Goal: Task Accomplishment & Management: Use online tool/utility

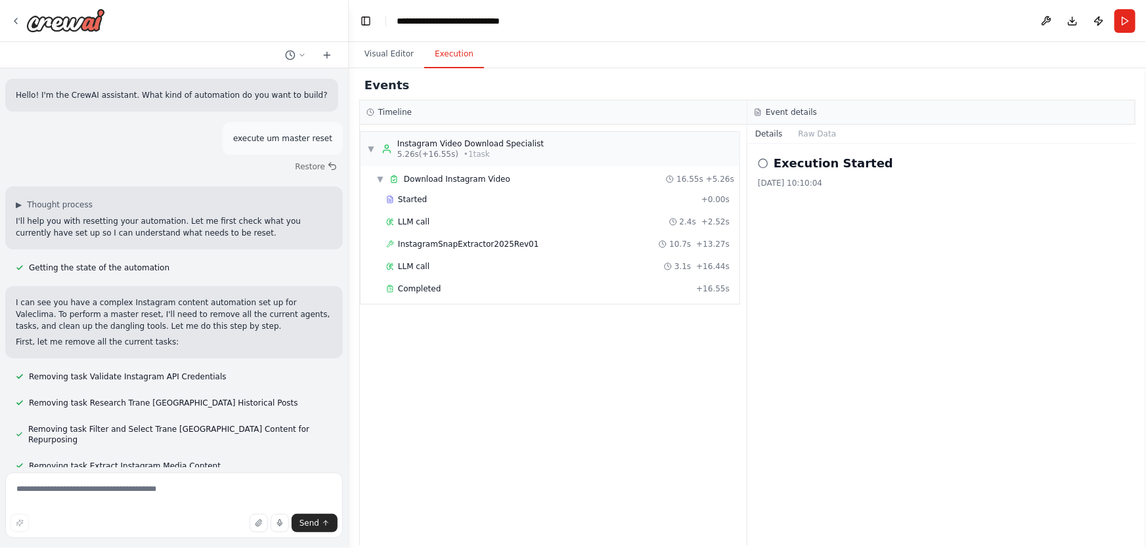
click at [255, 494] on textarea at bounding box center [174, 506] width 338 height 66
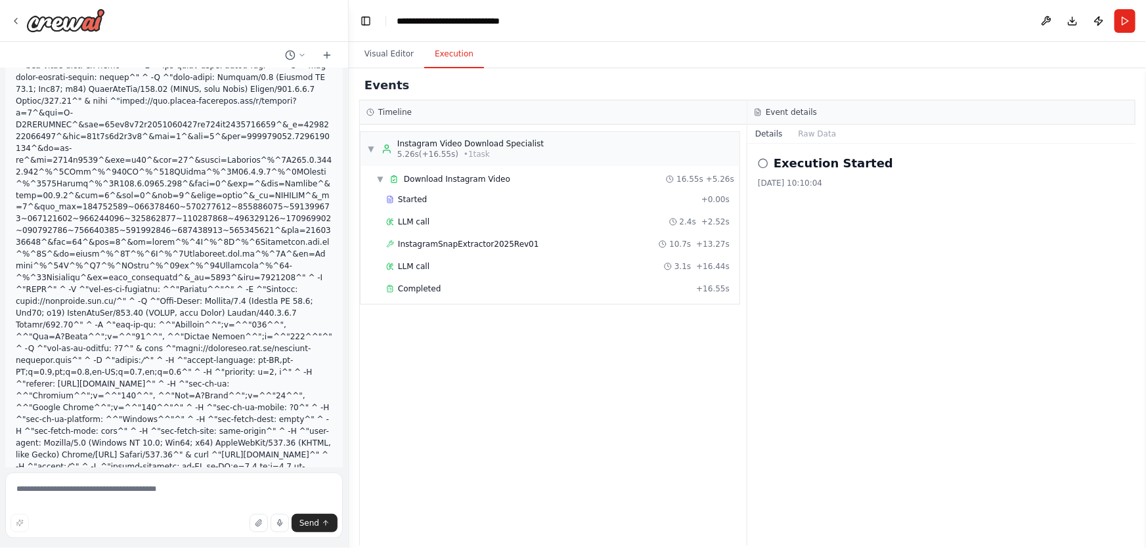
scroll to position [308960, 0]
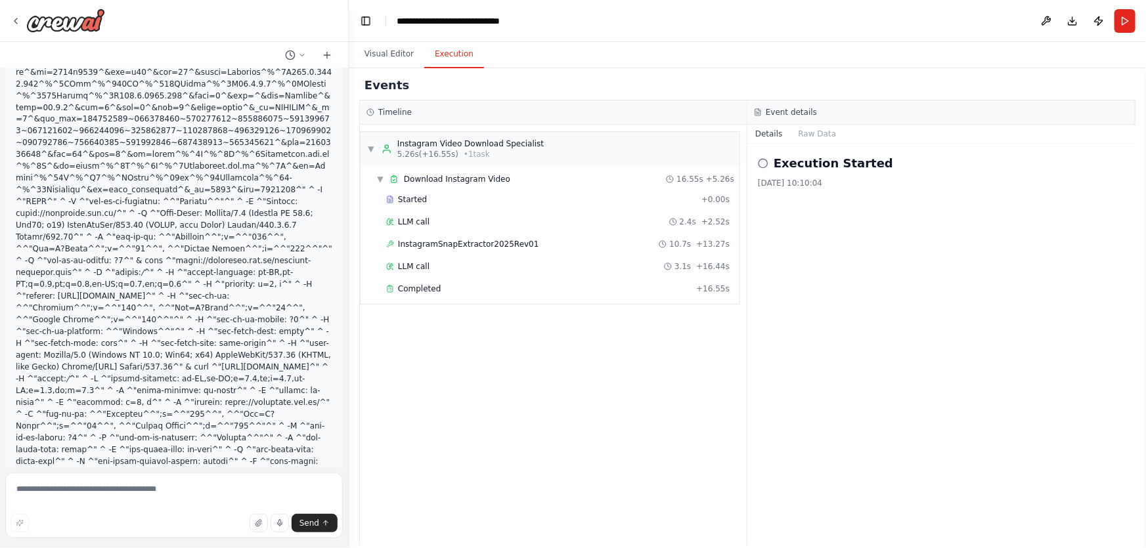
drag, startPoint x: 206, startPoint y: 477, endPoint x: 199, endPoint y: 493, distance: 17.1
click at [204, 485] on textarea at bounding box center [174, 506] width 338 height 66
click at [199, 493] on textarea at bounding box center [174, 506] width 338 height 66
type textarea "******"
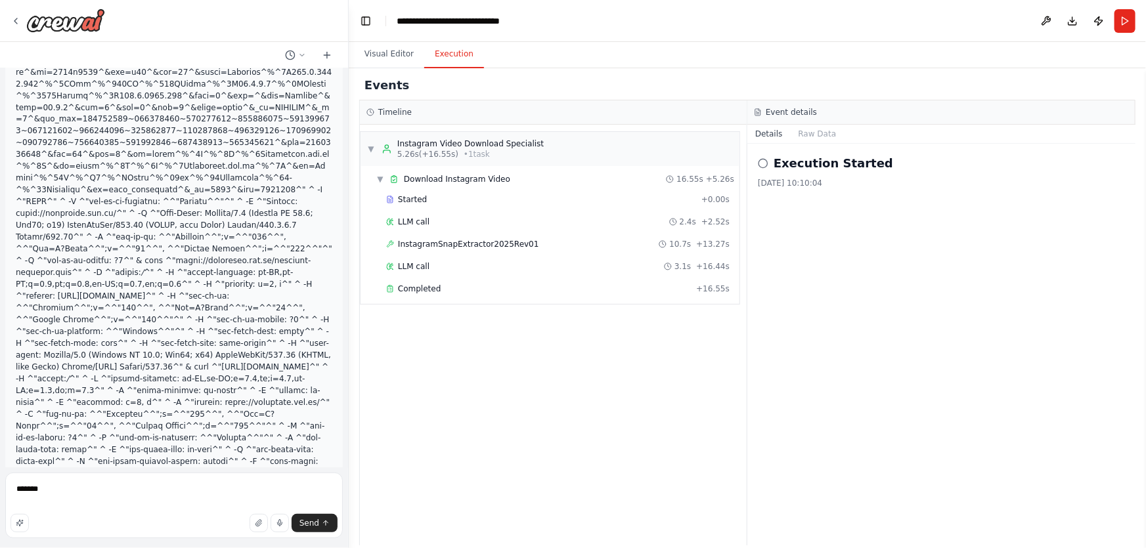
scroll to position [308864, 0]
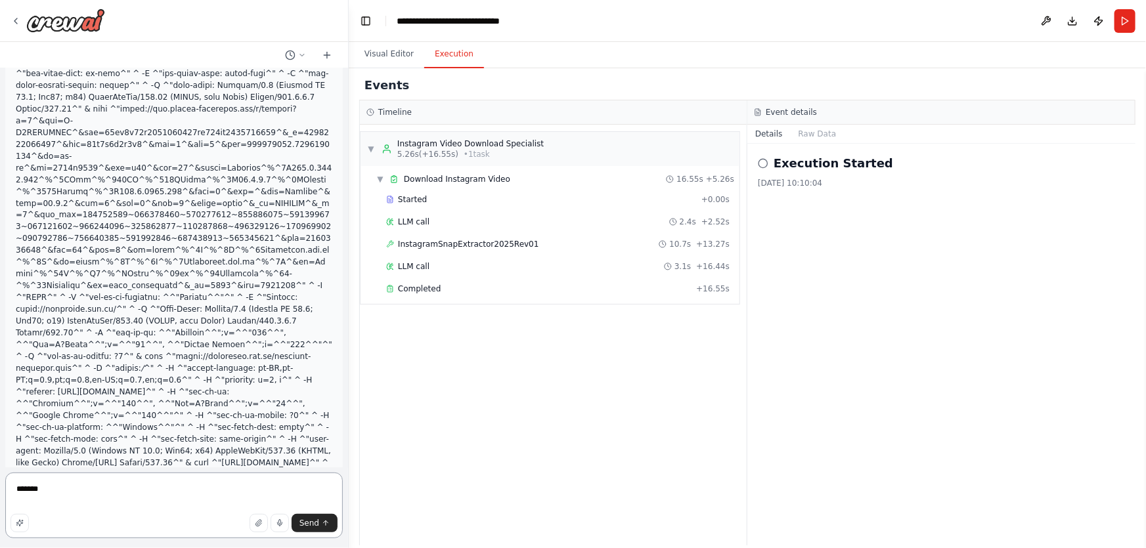
click at [135, 503] on textarea "******" at bounding box center [174, 506] width 338 height 66
drag, startPoint x: 135, startPoint y: 502, endPoint x: 0, endPoint y: 466, distance: 139.4
click at [0, 466] on div "Hello! I'm the CrewAI assistant. What kind of automation do you want to build? …" at bounding box center [174, 274] width 349 height 548
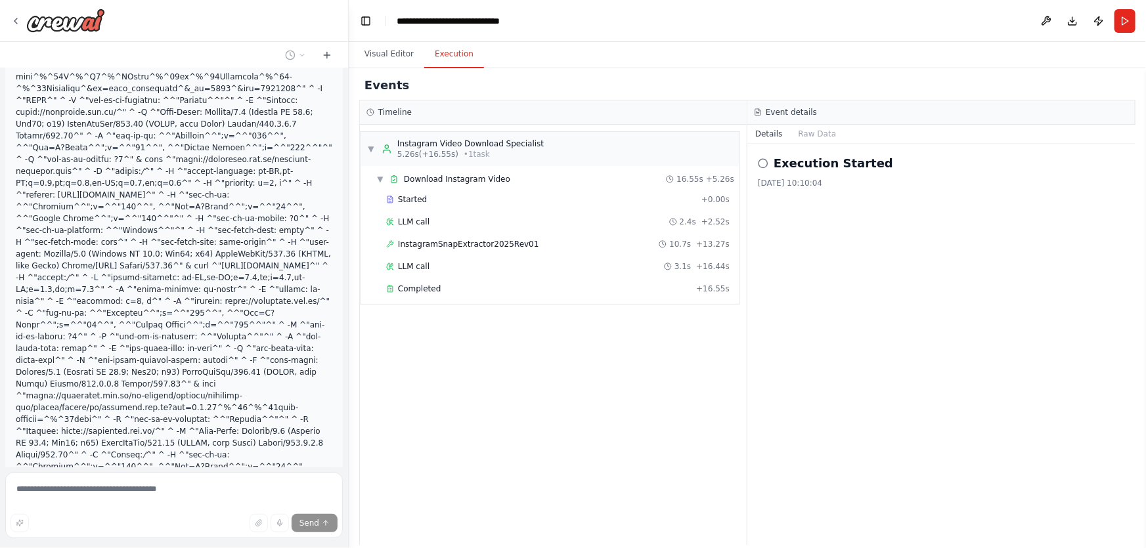
scroll to position [309122, 0]
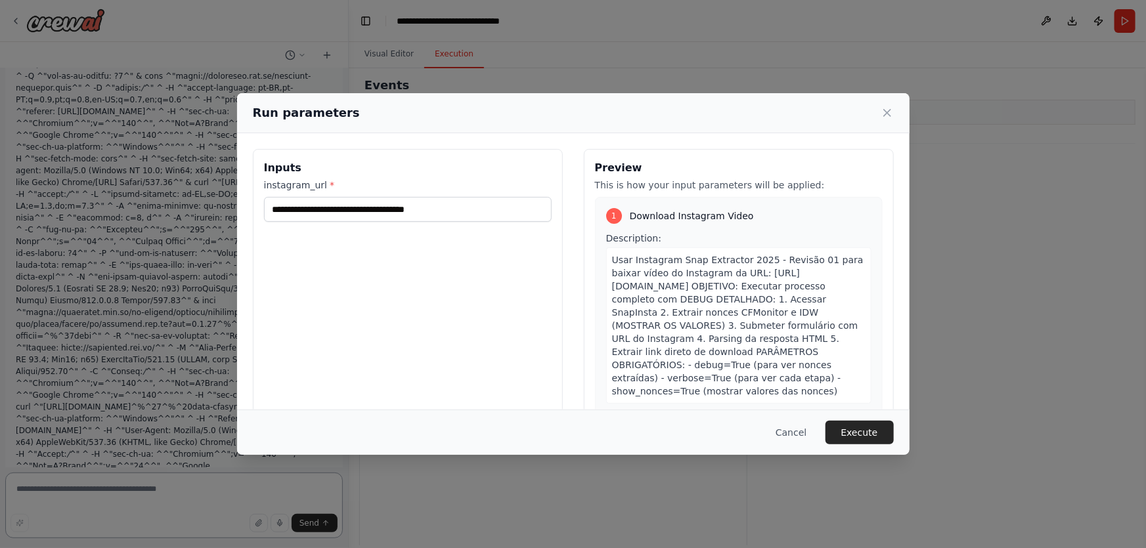
scroll to position [309157, 0]
click at [871, 434] on button "Execute" at bounding box center [859, 433] width 68 height 24
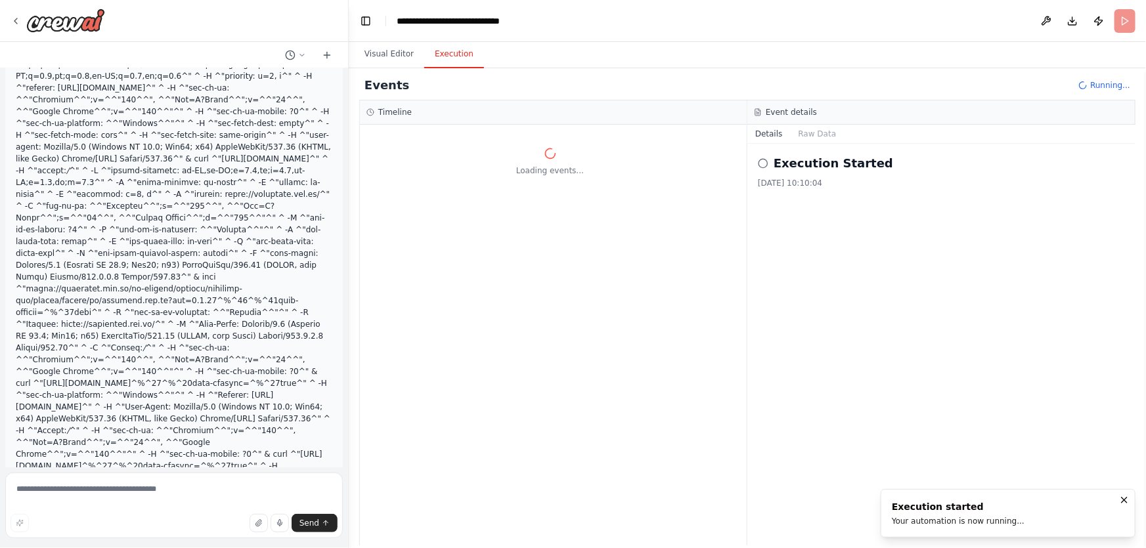
scroll to position [309180, 0]
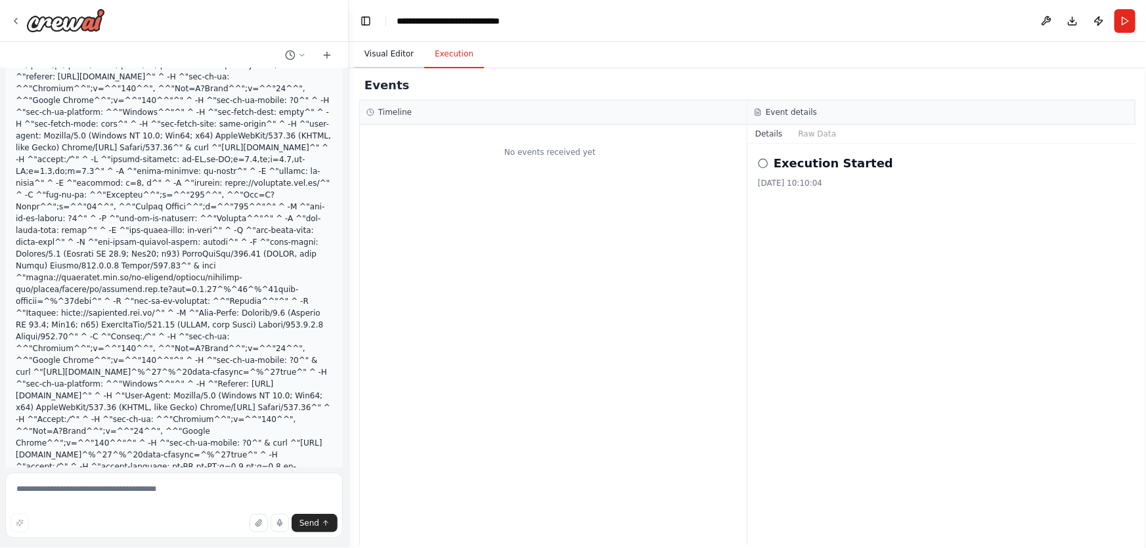
click at [391, 55] on button "Visual Editor" at bounding box center [389, 55] width 70 height 28
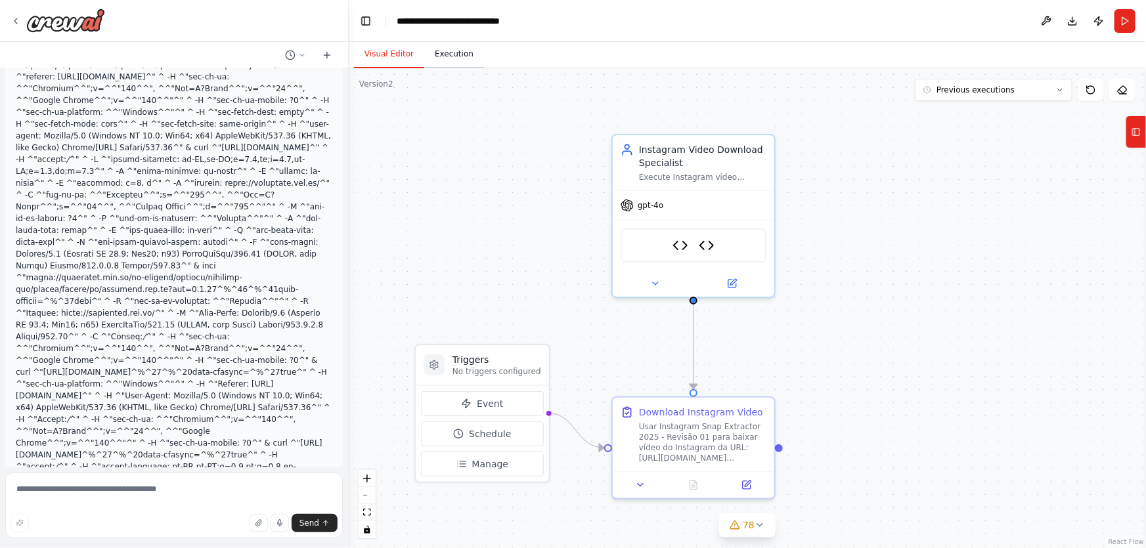
click at [443, 62] on button "Execution" at bounding box center [454, 55] width 60 height 28
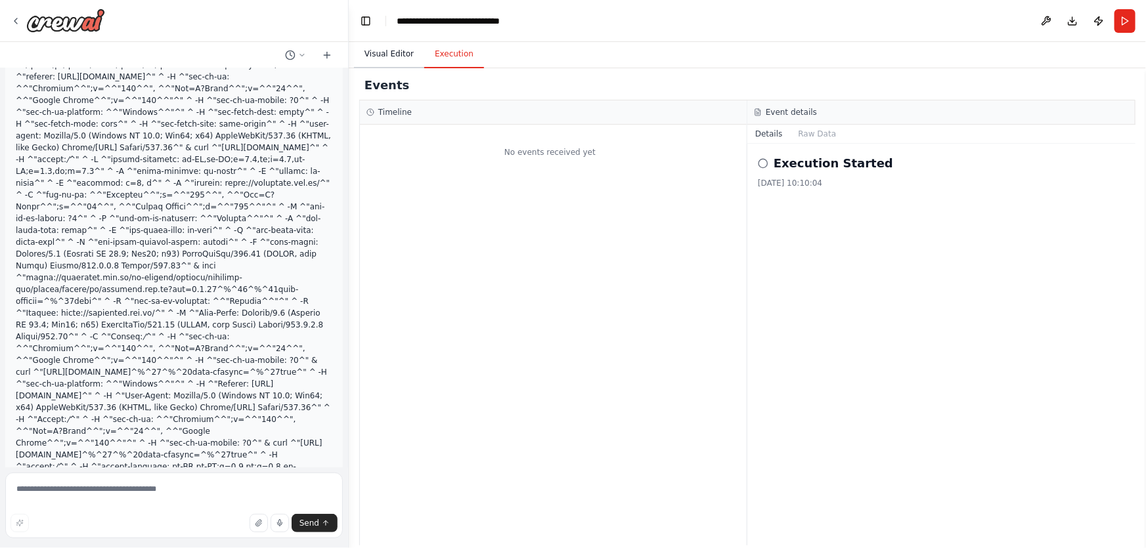
click at [406, 55] on button "Visual Editor" at bounding box center [389, 55] width 70 height 28
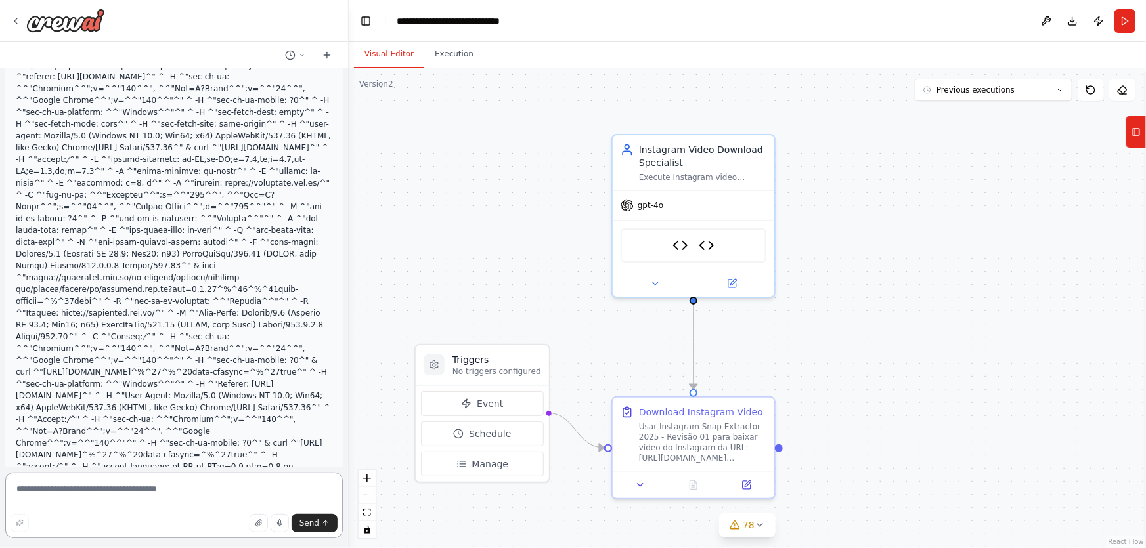
click at [226, 506] on textarea at bounding box center [174, 506] width 338 height 66
click at [1116, 28] on button "Run" at bounding box center [1124, 21] width 21 height 24
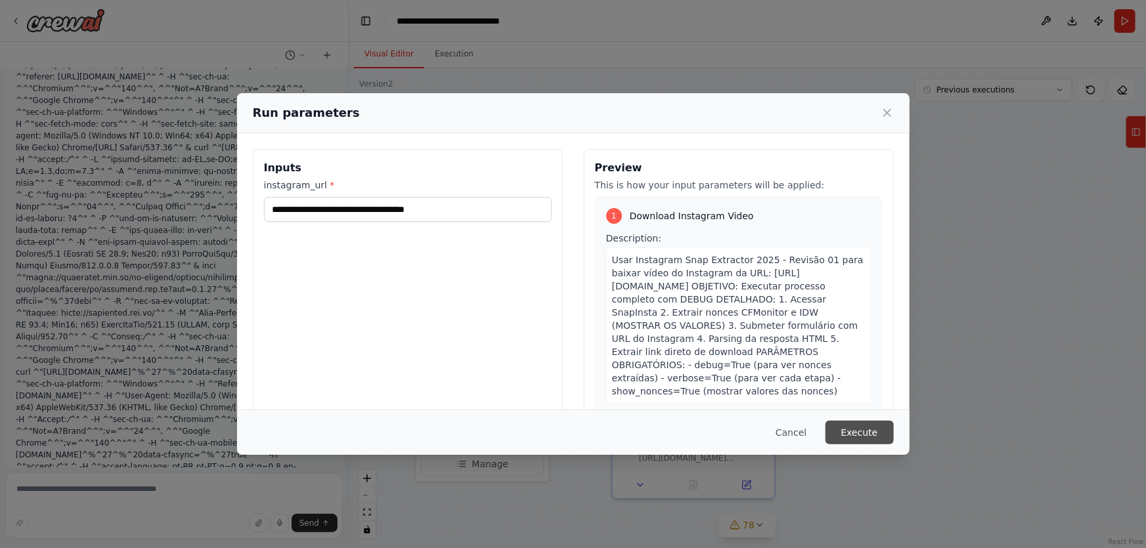
click at [865, 433] on button "Execute" at bounding box center [859, 433] width 68 height 24
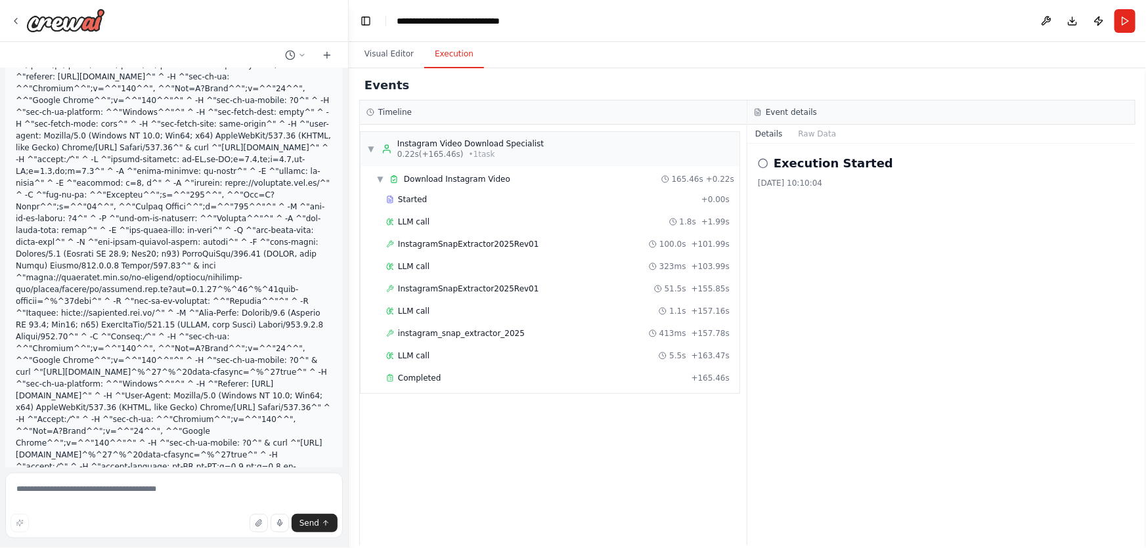
scroll to position [309277, 0]
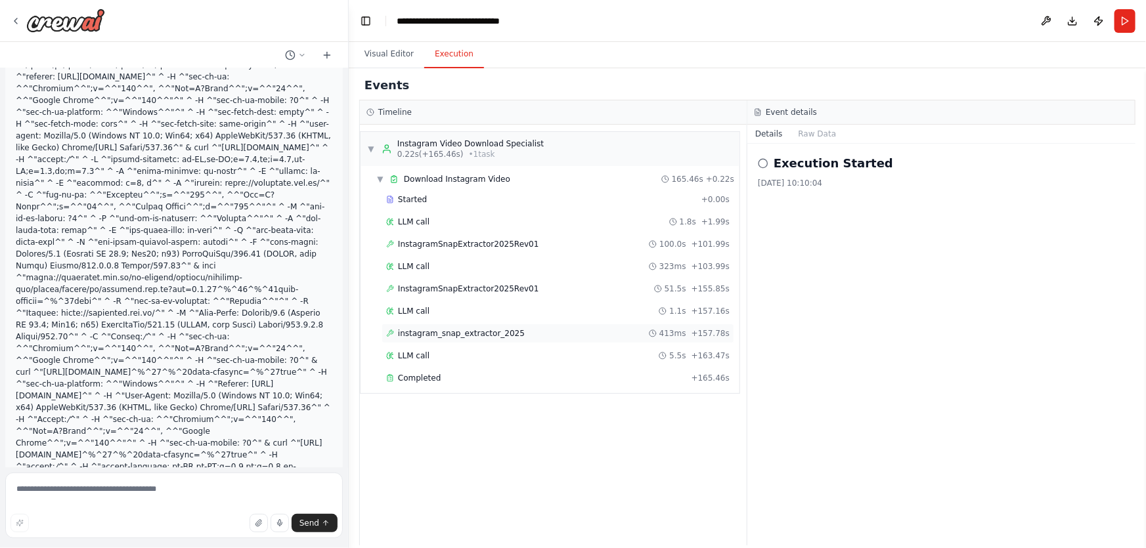
click at [493, 339] on div "instagram_snap_extractor_2025 413ms + 157.78s" at bounding box center [558, 334] width 353 height 20
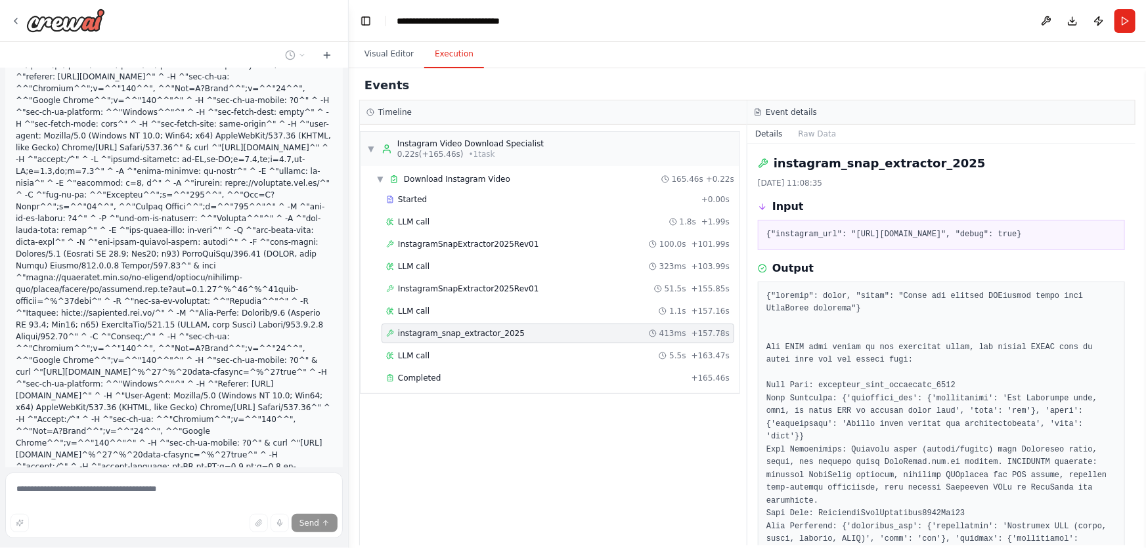
scroll to position [309232, 0]
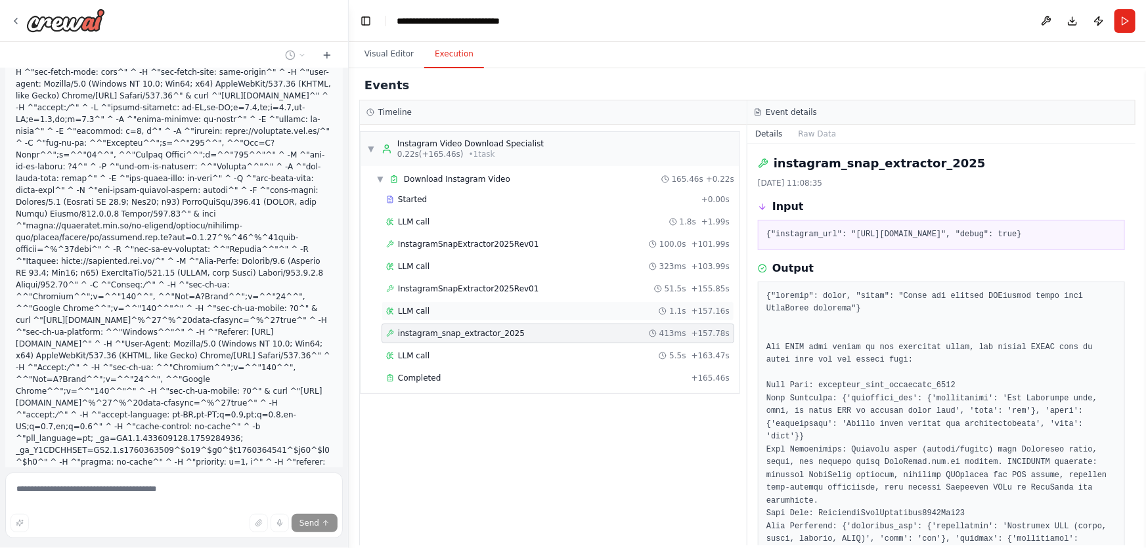
click at [504, 301] on div "LLM call 1.1s + 157.16s" at bounding box center [558, 311] width 353 height 20
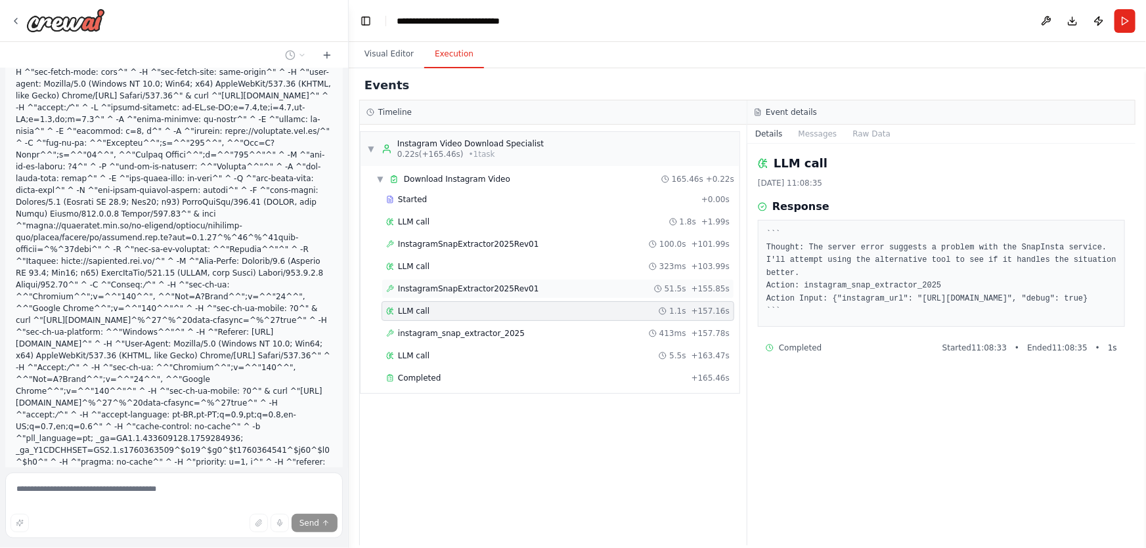
click at [511, 290] on span "InstagramSnapExtractor2025Rev01" at bounding box center [468, 289] width 141 height 11
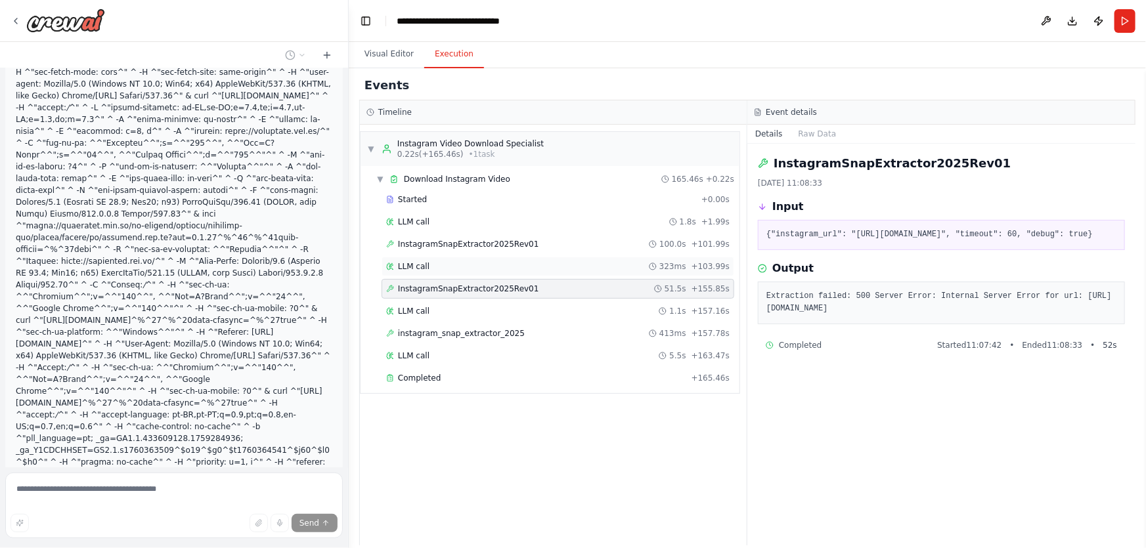
click at [492, 271] on div "LLM call 323ms + 103.99s" at bounding box center [557, 266] width 343 height 11
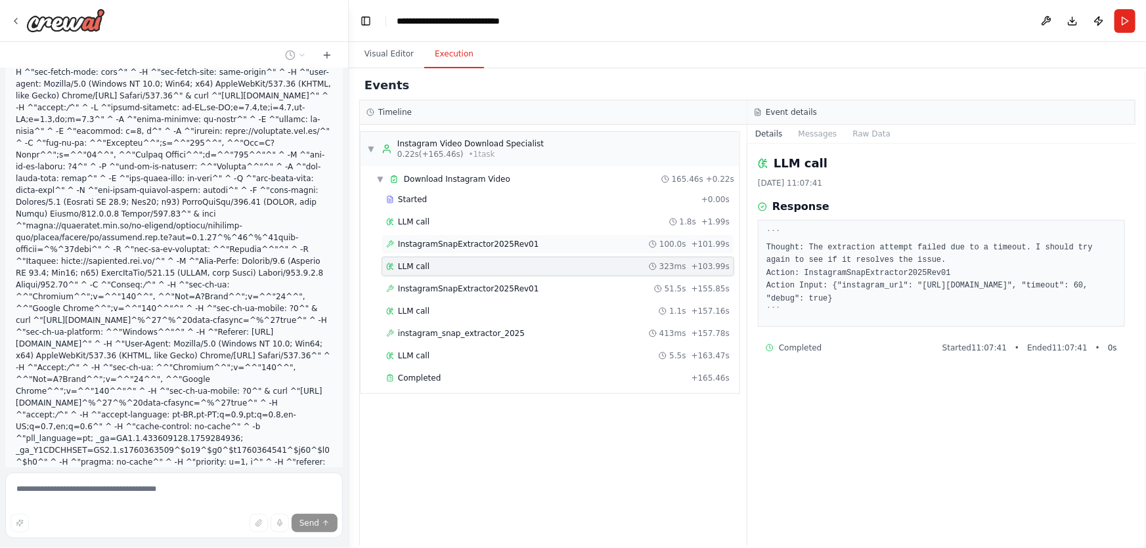
click at [505, 248] on span "InstagramSnapExtractor2025Rev01" at bounding box center [468, 244] width 141 height 11
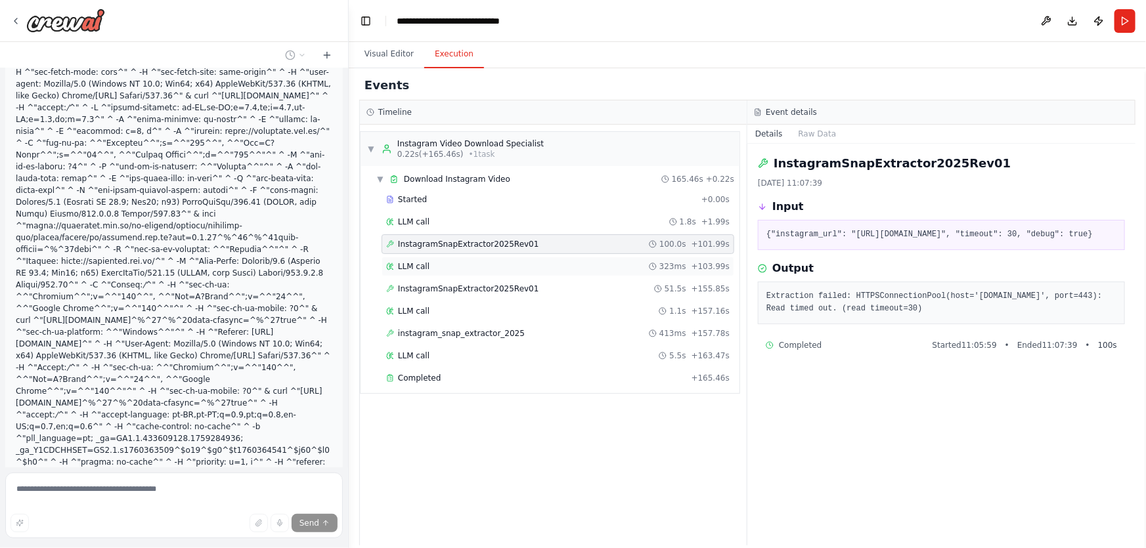
click at [492, 269] on div "LLM call 323ms + 103.99s" at bounding box center [557, 266] width 343 height 11
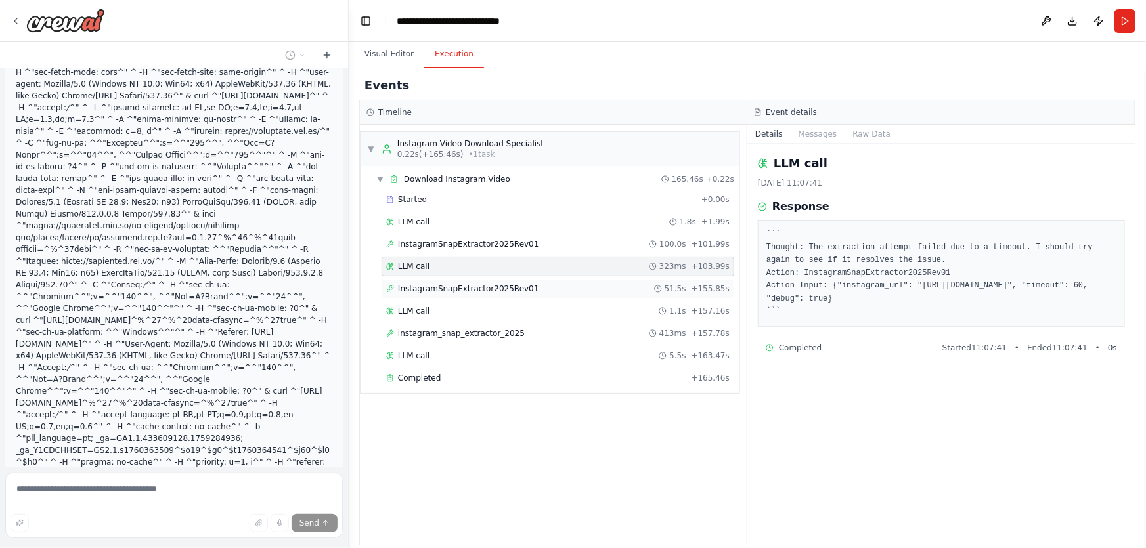
scroll to position [309293, 0]
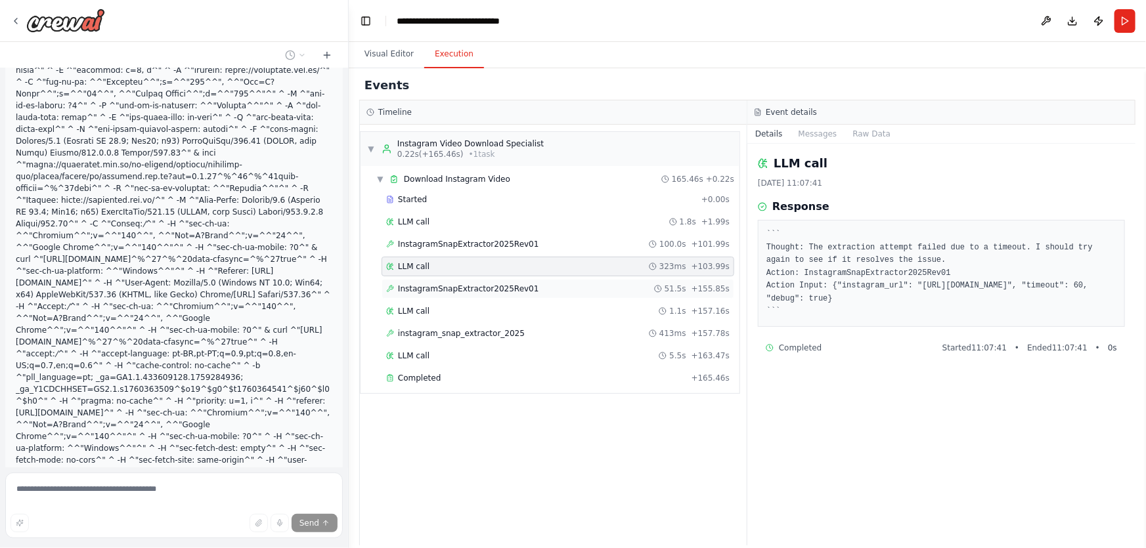
click at [515, 288] on span "InstagramSnapExtractor2025Rev01" at bounding box center [468, 289] width 141 height 11
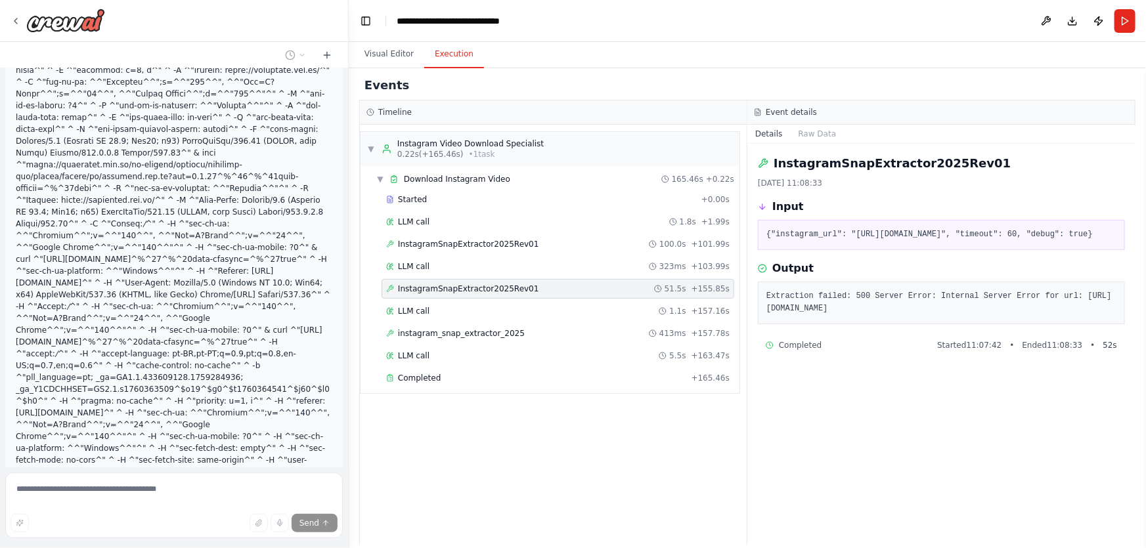
scroll to position [309319, 0]
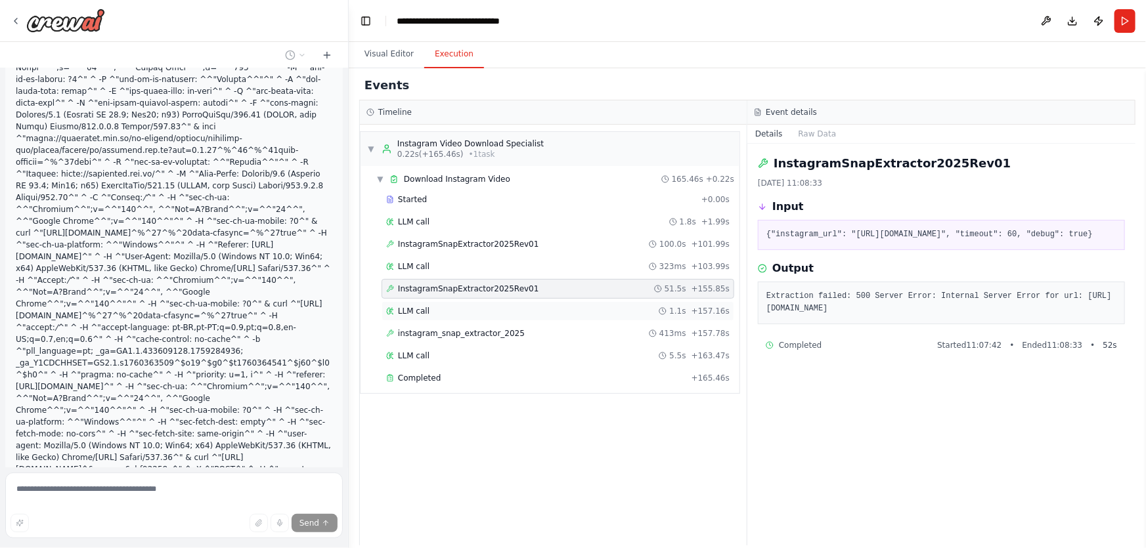
click at [504, 307] on div "LLM call 1.1s + 157.16s" at bounding box center [557, 311] width 343 height 11
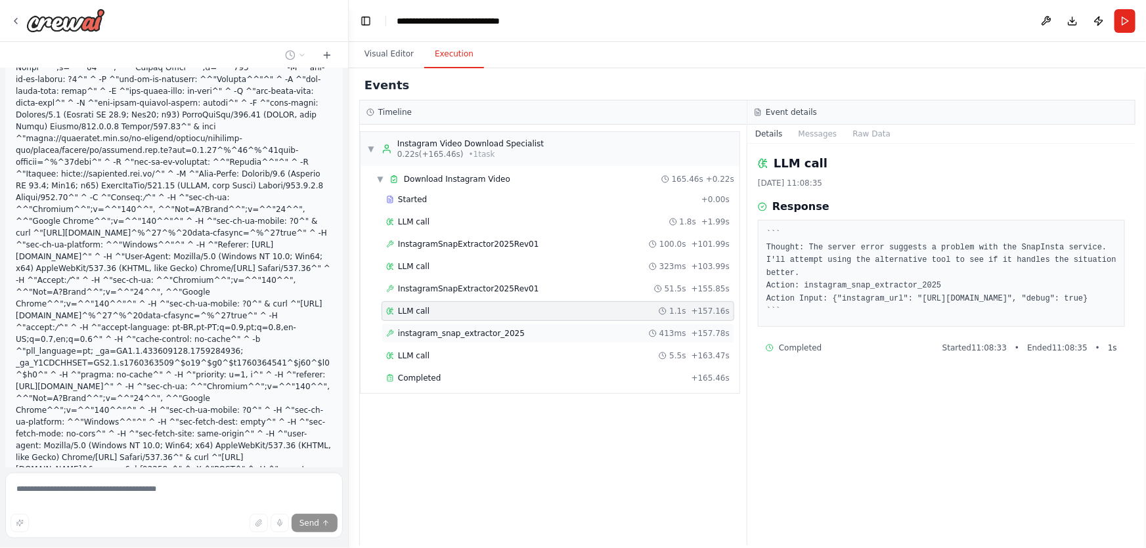
click at [538, 340] on div "instagram_snap_extractor_2025 413ms + 157.78s" at bounding box center [558, 334] width 353 height 20
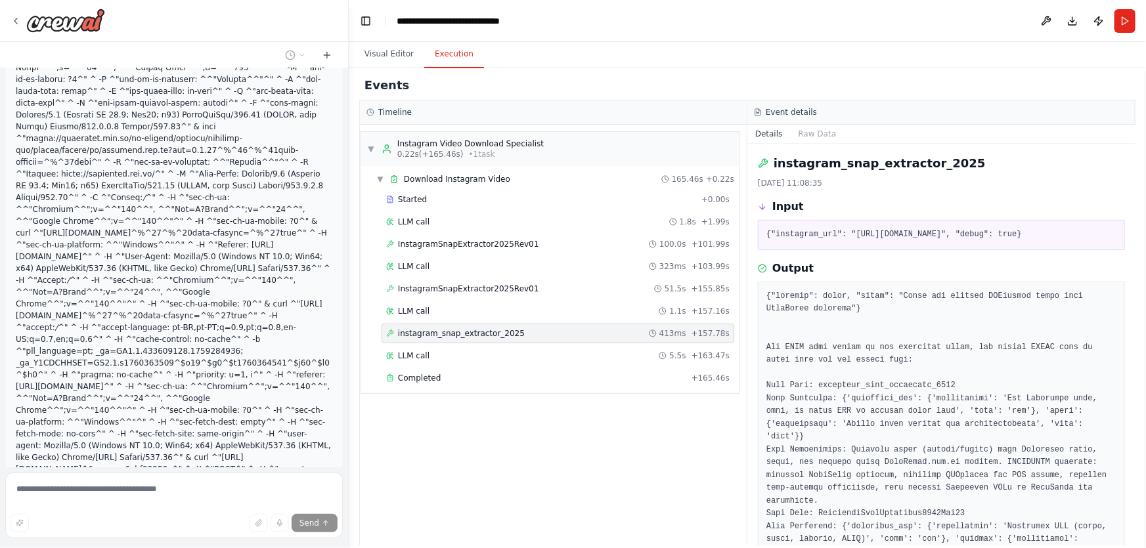
click at [497, 321] on div "Started + 0.00s LLM call 1.8s + 1.99s InstagramSnapExtractor2025Rev01 100.0s + …" at bounding box center [555, 290] width 368 height 201
click at [497, 310] on div "LLM call 1.1s + 157.16s" at bounding box center [557, 311] width 343 height 11
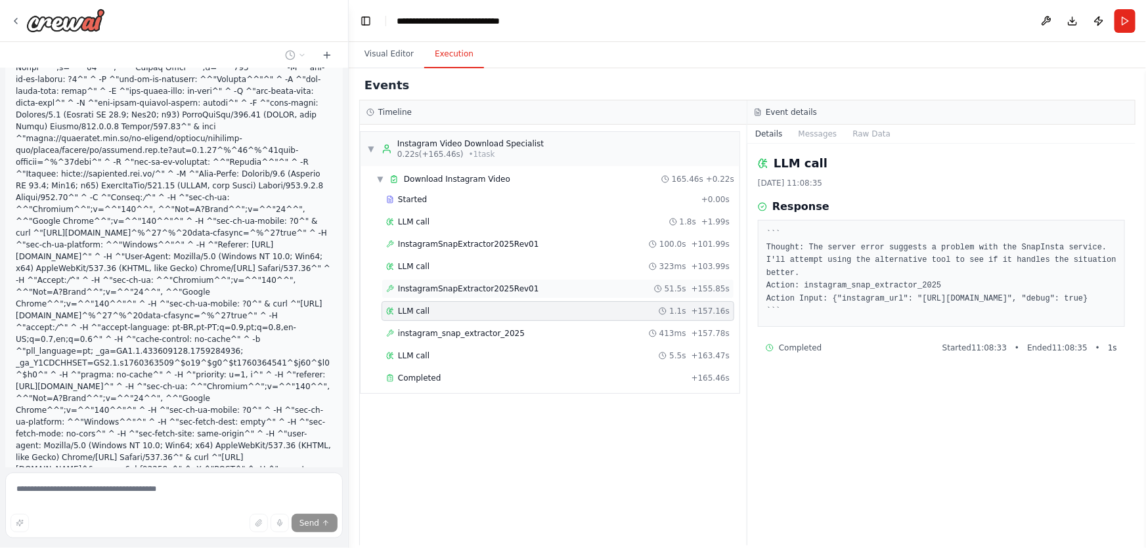
click at [506, 286] on span "InstagramSnapExtractor2025Rev01" at bounding box center [468, 289] width 141 height 11
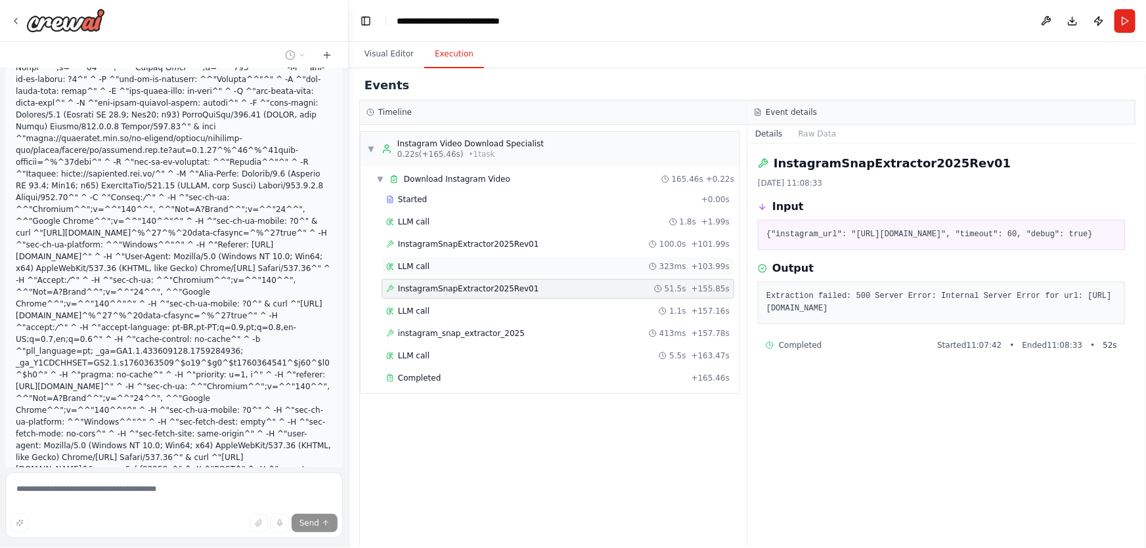
click at [515, 261] on div "LLM call 323ms + 103.99s" at bounding box center [557, 266] width 343 height 11
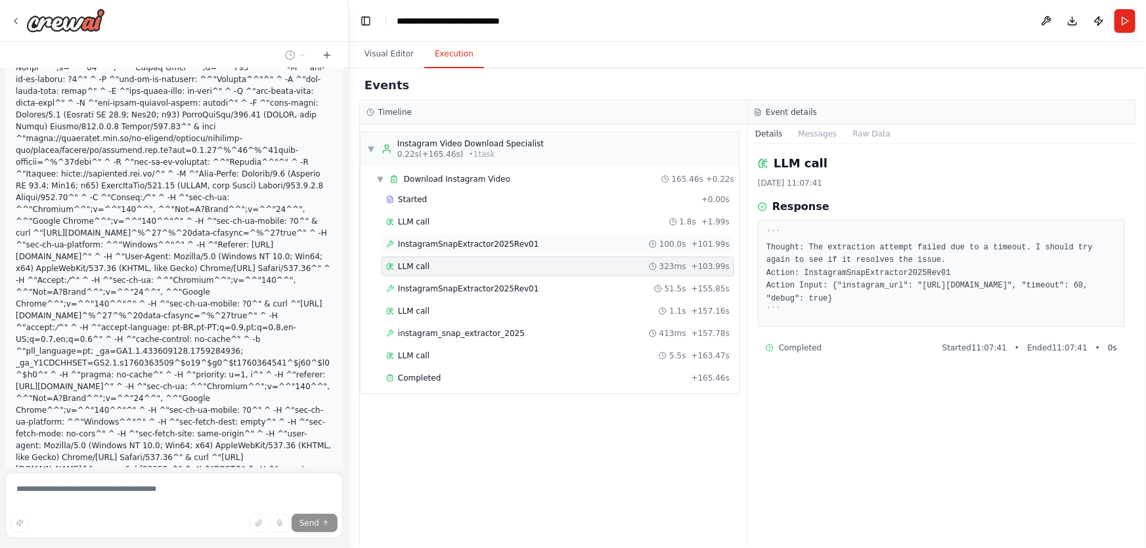
click at [512, 246] on span "InstagramSnapExtractor2025Rev01" at bounding box center [468, 244] width 141 height 11
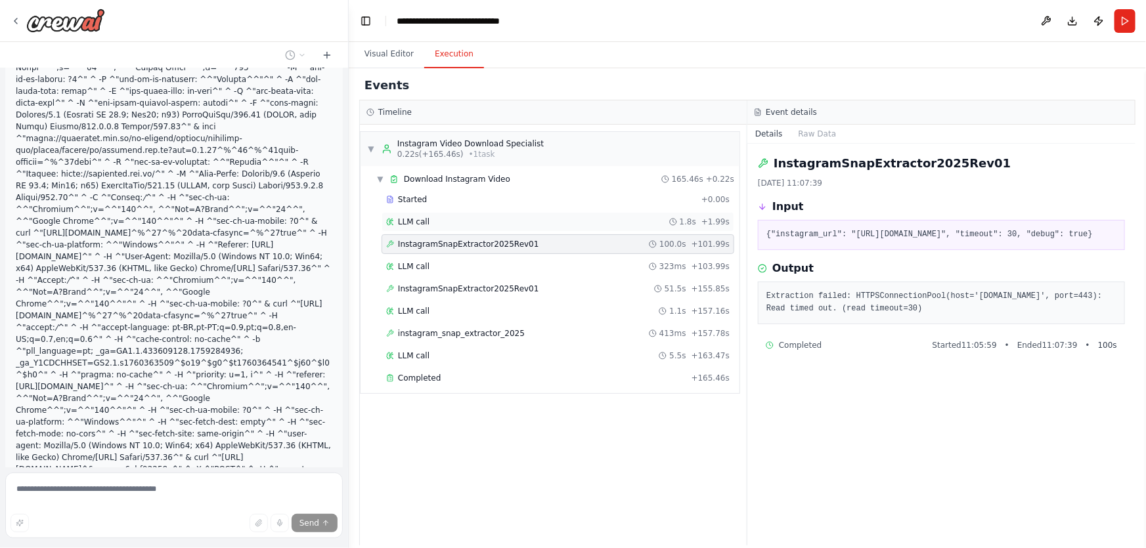
click at [516, 229] on div "LLM call 1.8s + 1.99s" at bounding box center [558, 222] width 353 height 20
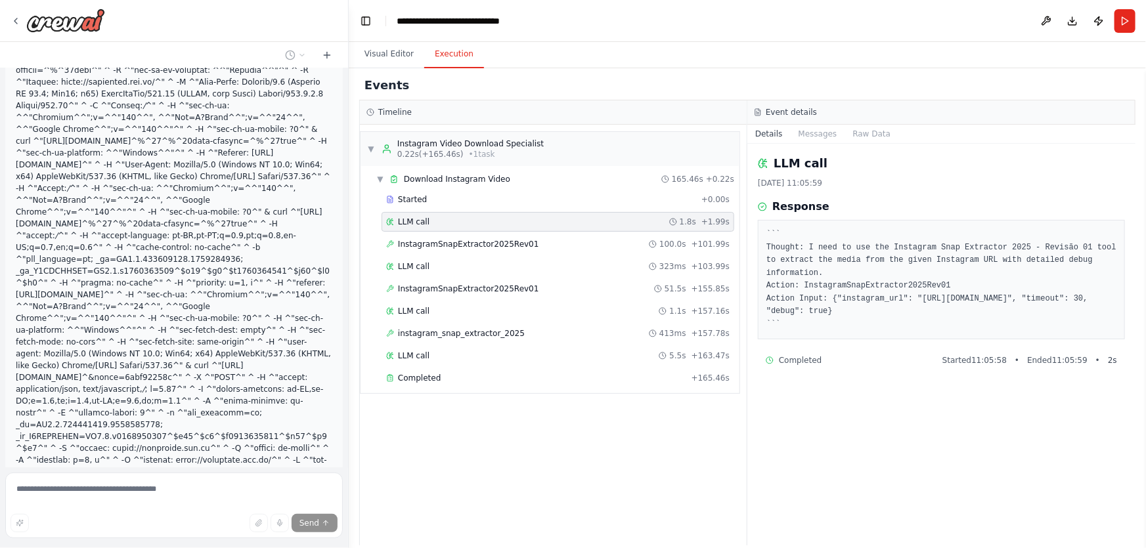
scroll to position [309423, 0]
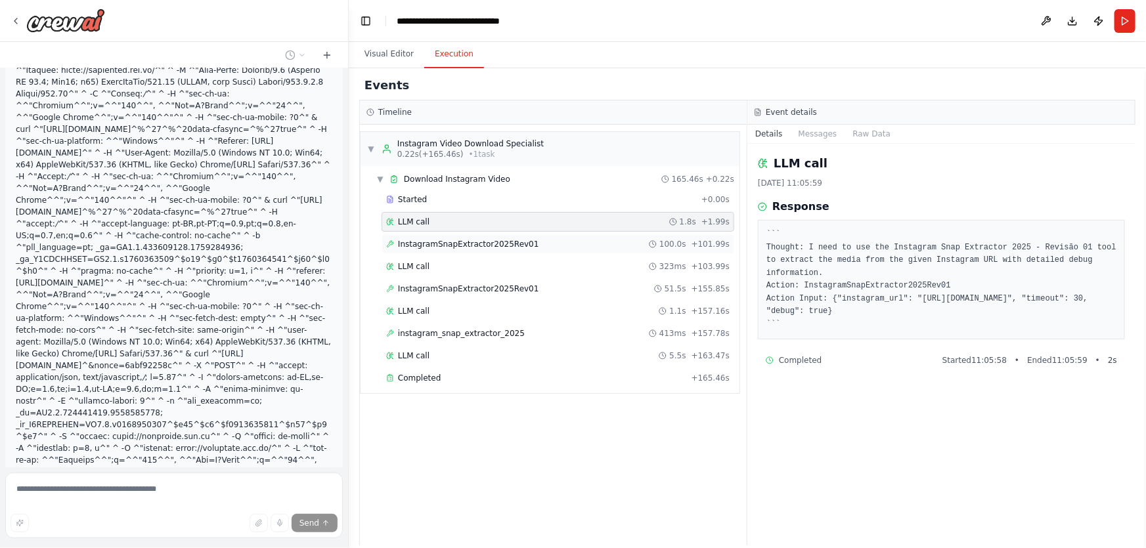
click at [500, 248] on span "InstagramSnapExtractor2025Rev01" at bounding box center [468, 244] width 141 height 11
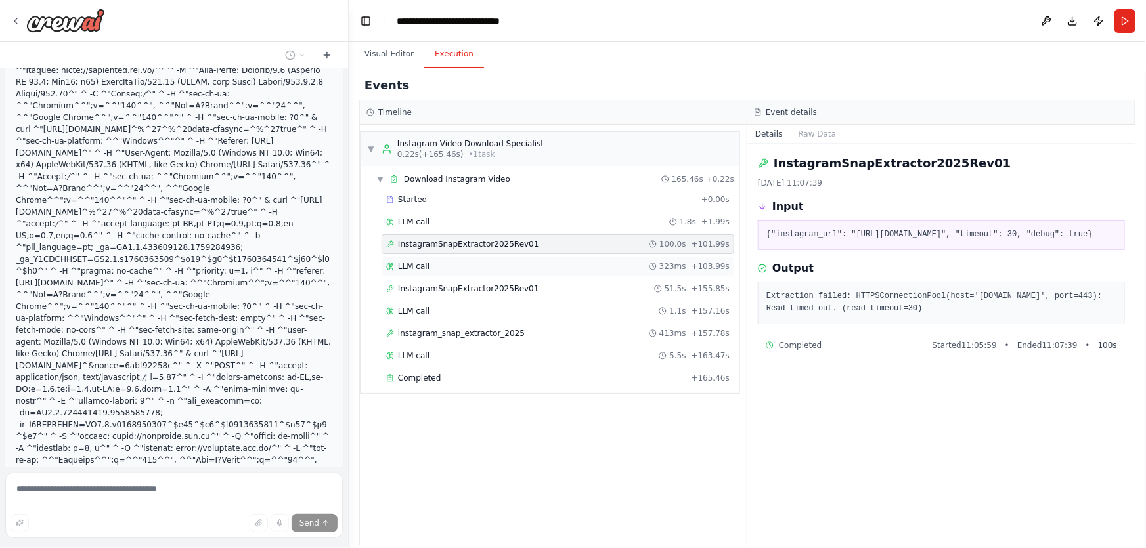
scroll to position [309449, 0]
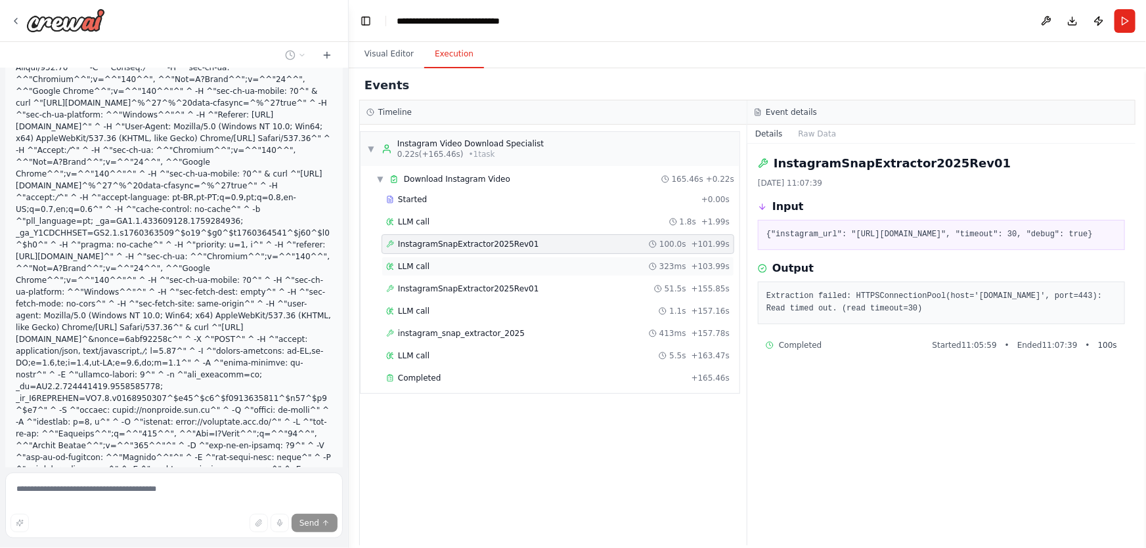
click at [504, 265] on div "LLM call 323ms + 103.99s" at bounding box center [557, 266] width 343 height 11
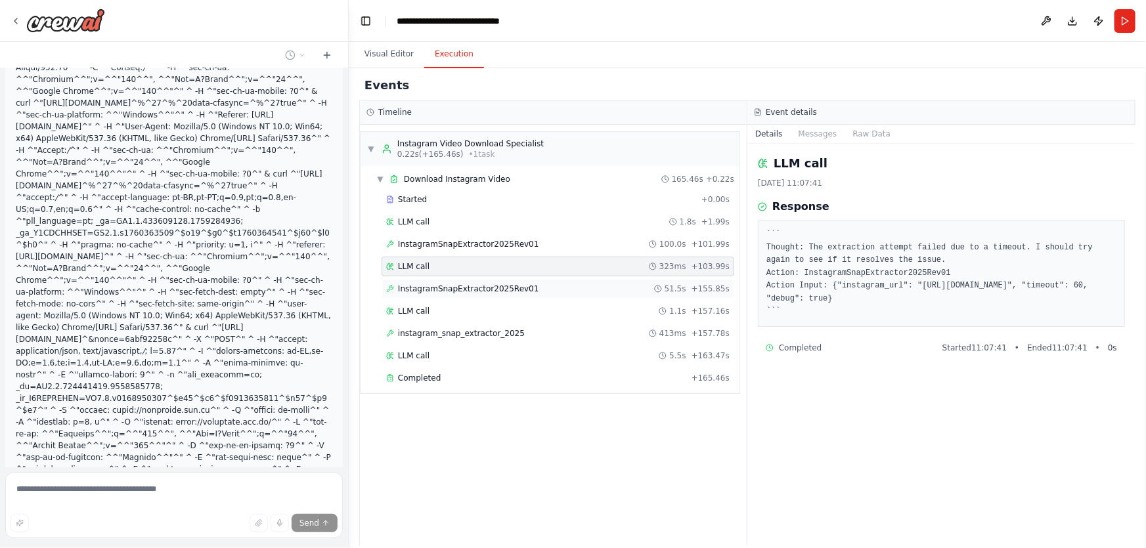
click at [510, 289] on span "InstagramSnapExtractor2025Rev01" at bounding box center [468, 289] width 141 height 11
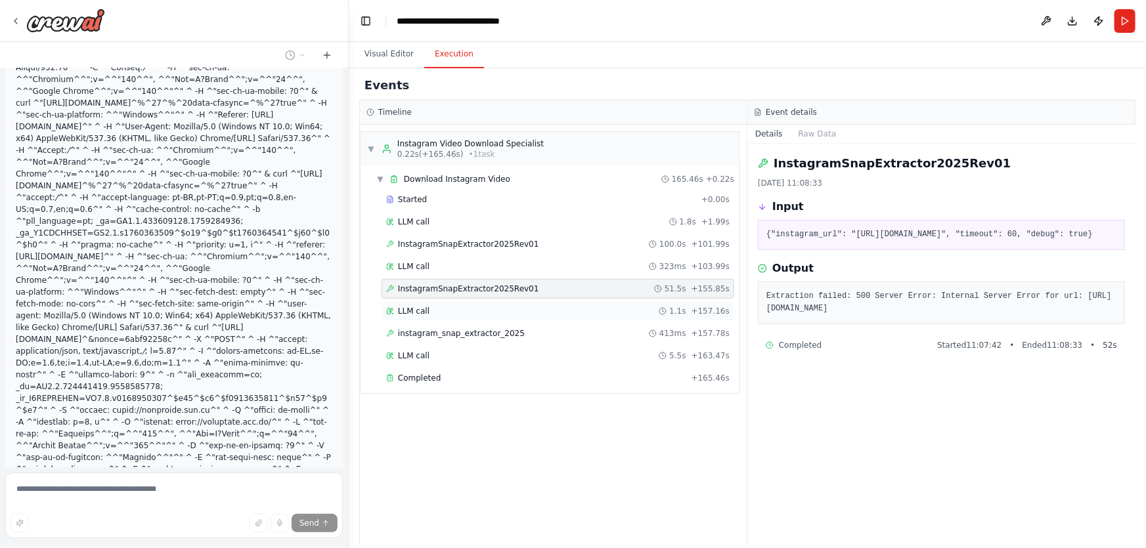
click at [508, 314] on div "LLM call 1.1s + 157.16s" at bounding box center [557, 311] width 343 height 11
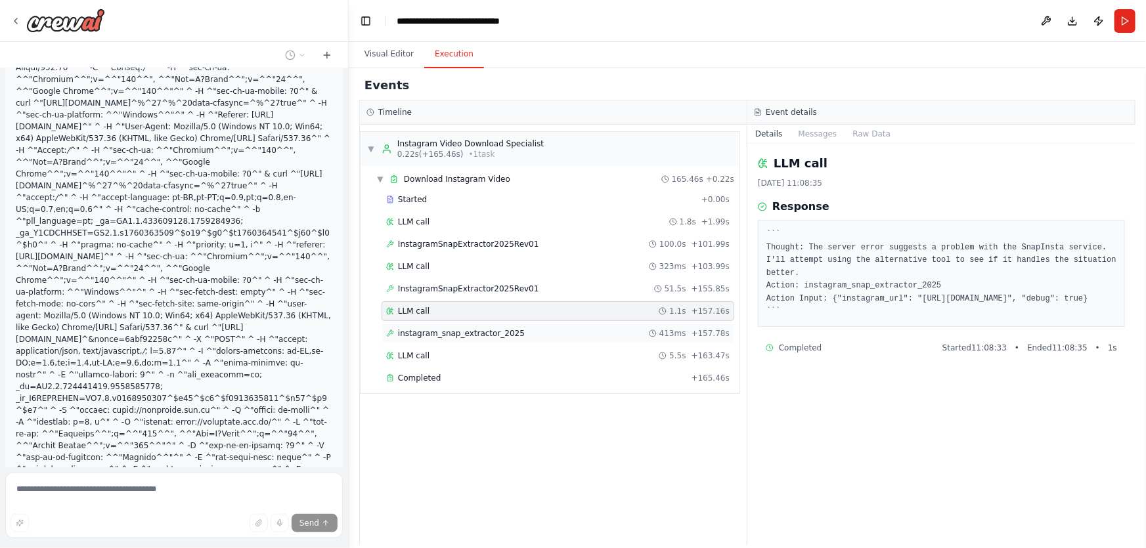
click at [510, 328] on div "instagram_snap_extractor_2025 413ms + 157.78s" at bounding box center [557, 333] width 343 height 11
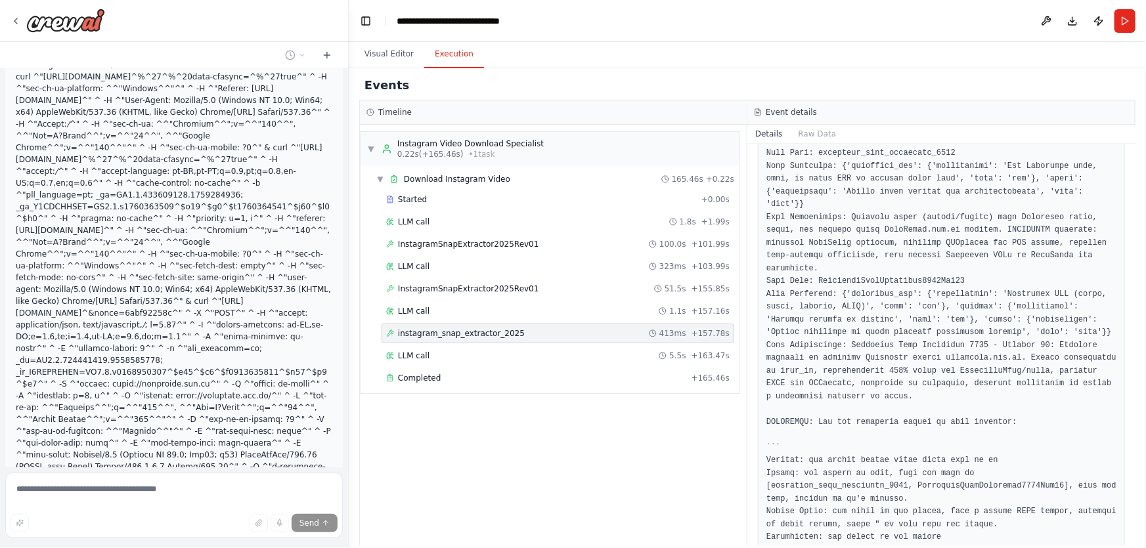
scroll to position [113, 0]
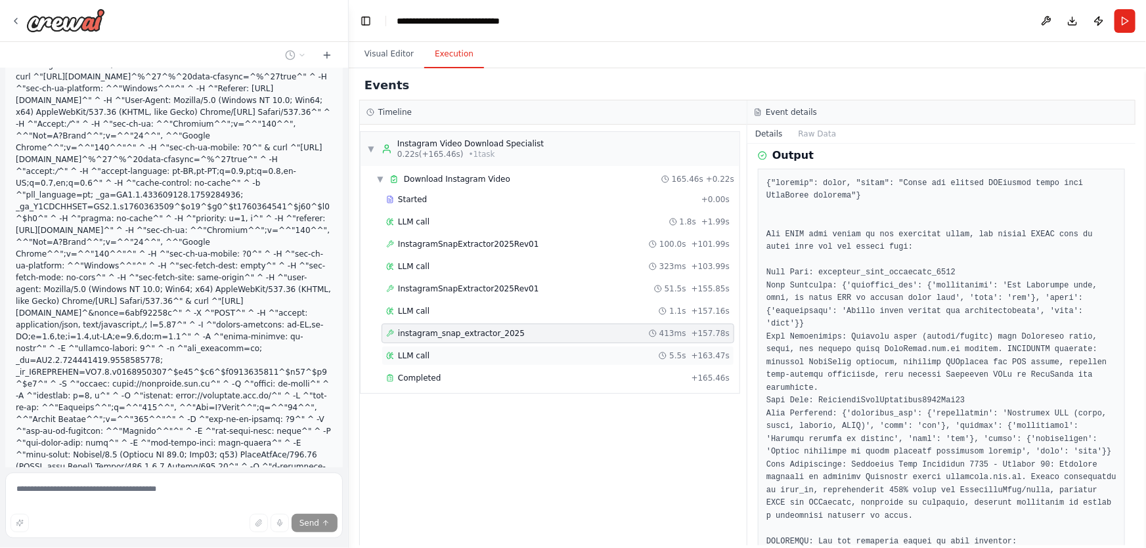
click at [466, 357] on div "LLM call 5.5s + 163.47s" at bounding box center [557, 356] width 343 height 11
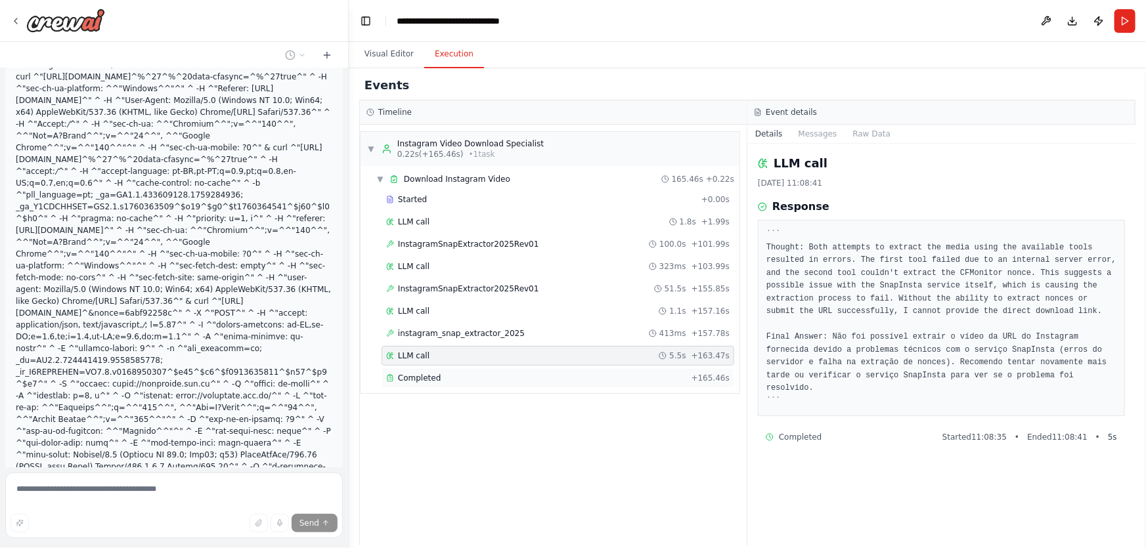
click at [485, 385] on div "Completed + 165.46s" at bounding box center [558, 378] width 353 height 20
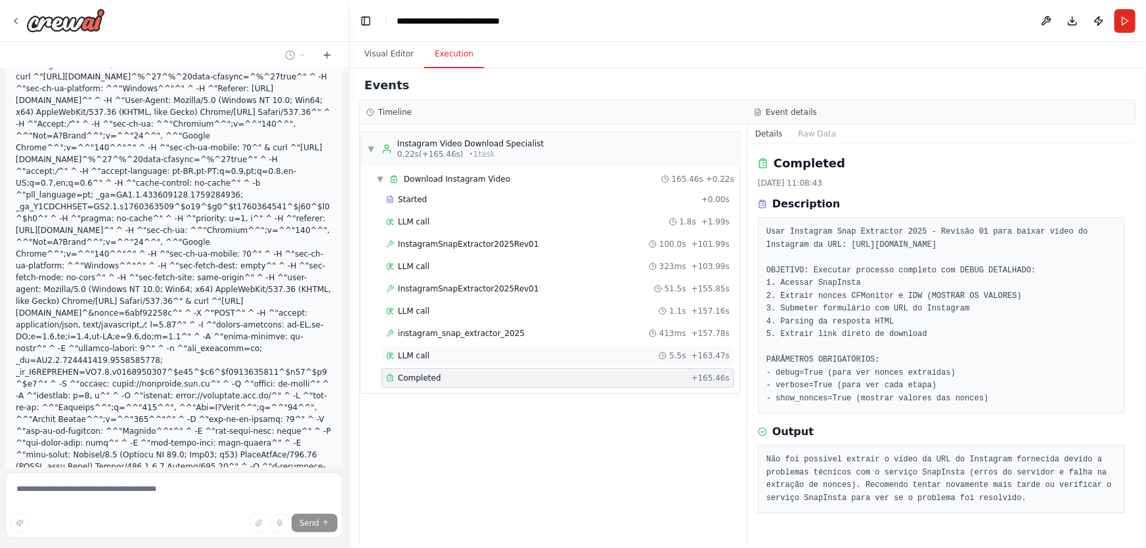
click at [477, 354] on div "LLM call 5.5s + 163.47s" at bounding box center [557, 356] width 343 height 11
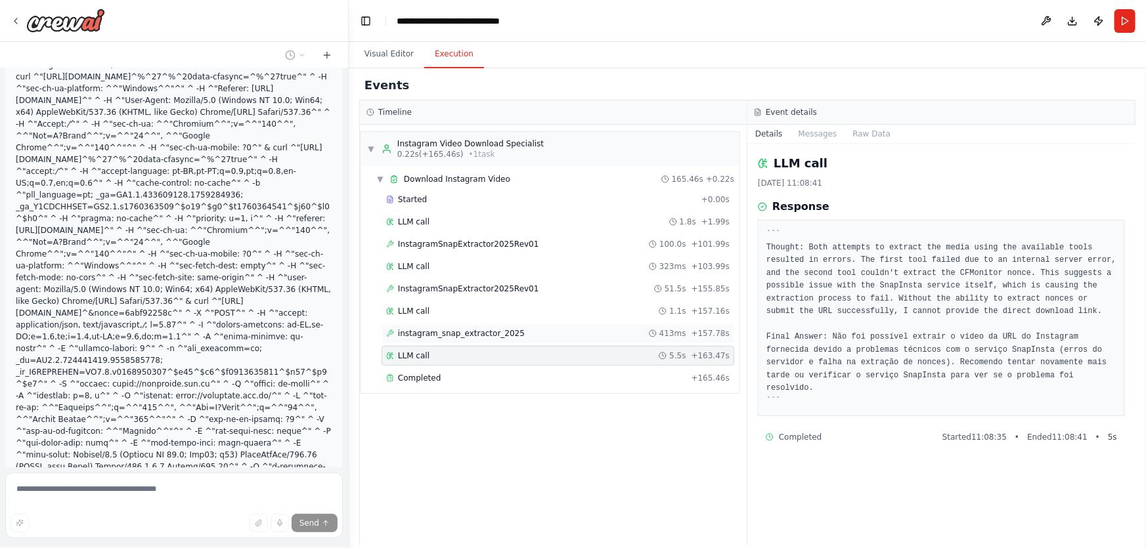
click at [489, 334] on span "instagram_snap_extractor_2025" at bounding box center [461, 333] width 127 height 11
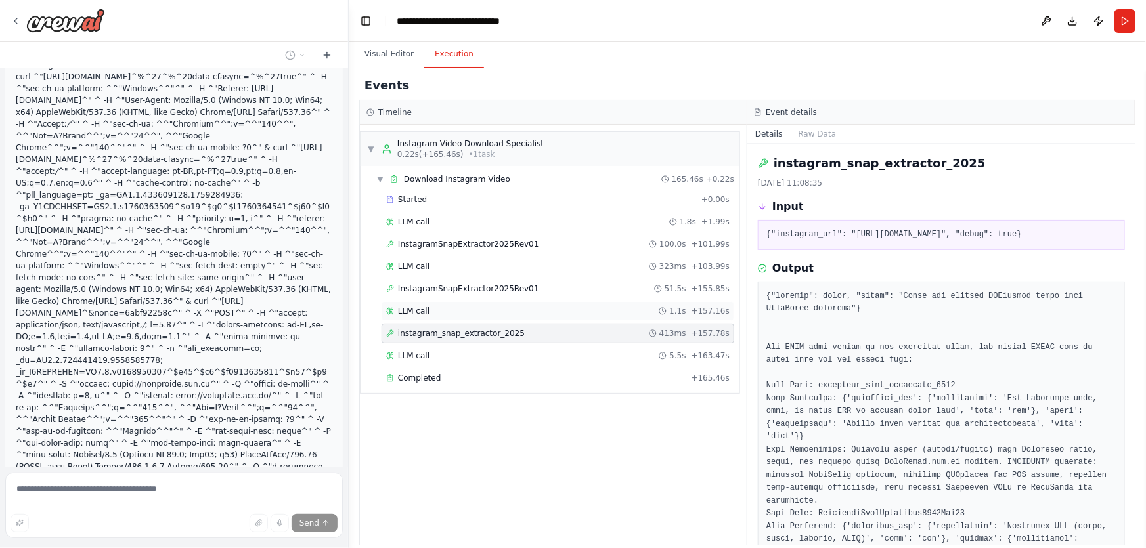
click at [499, 315] on div "LLM call 1.1s + 157.16s" at bounding box center [557, 311] width 343 height 11
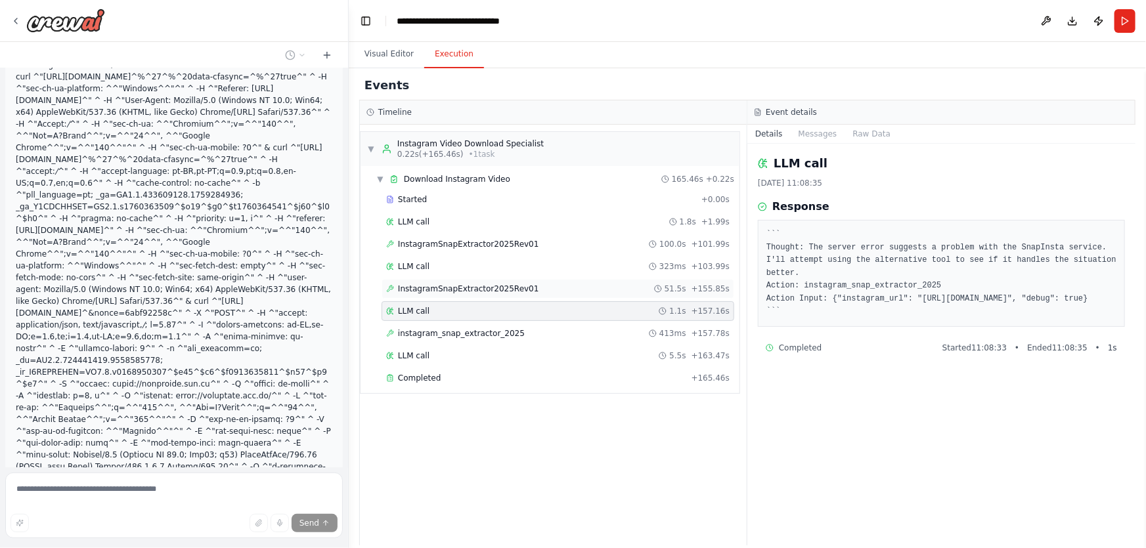
click at [506, 295] on div "InstagramSnapExtractor2025Rev01 51.5s + 155.85s" at bounding box center [558, 289] width 353 height 20
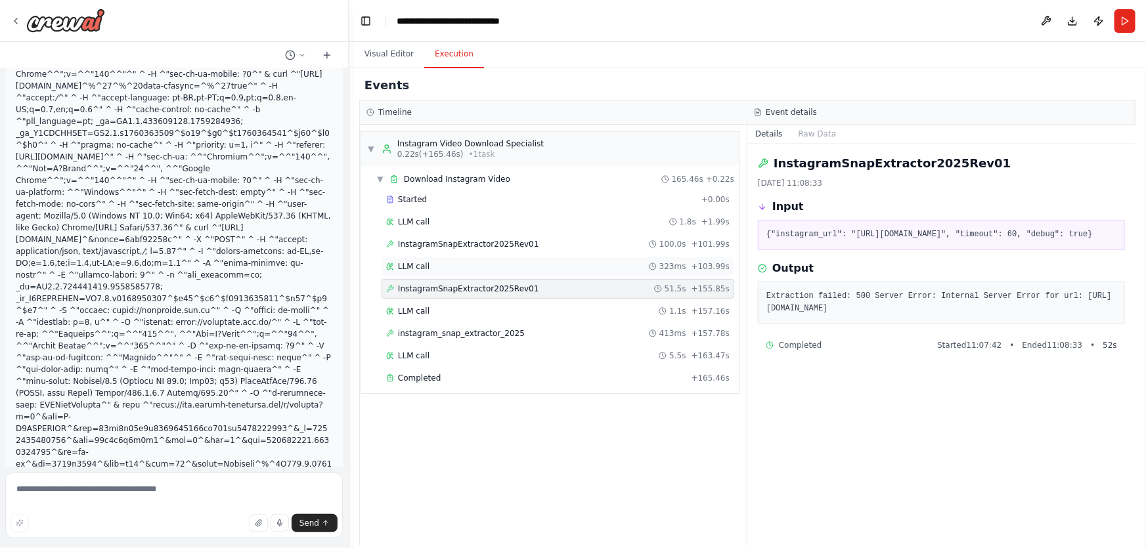
click at [500, 270] on div "LLM call 323ms + 103.99s" at bounding box center [557, 266] width 343 height 11
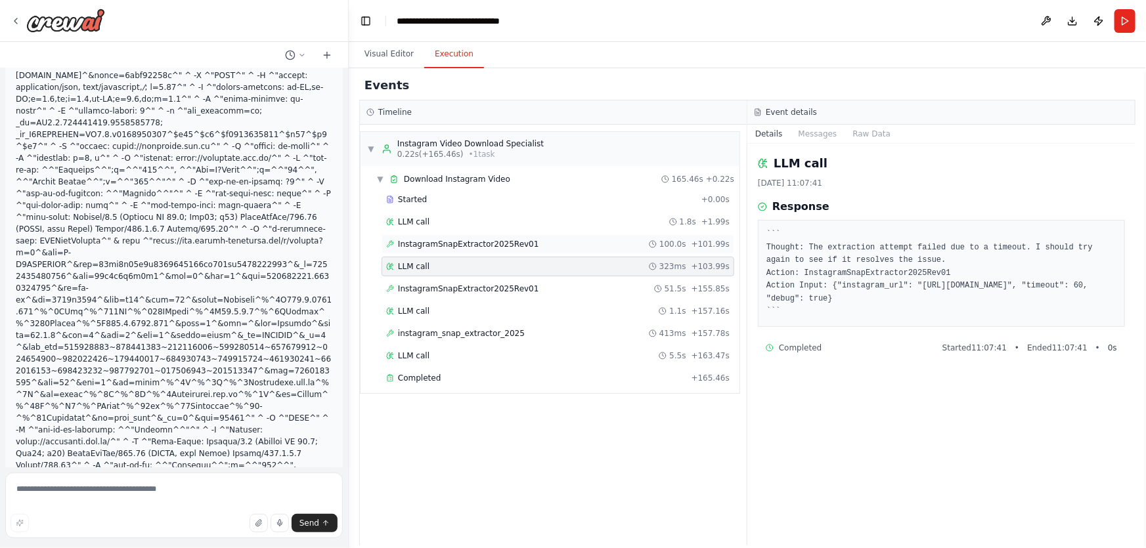
scroll to position [309725, 0]
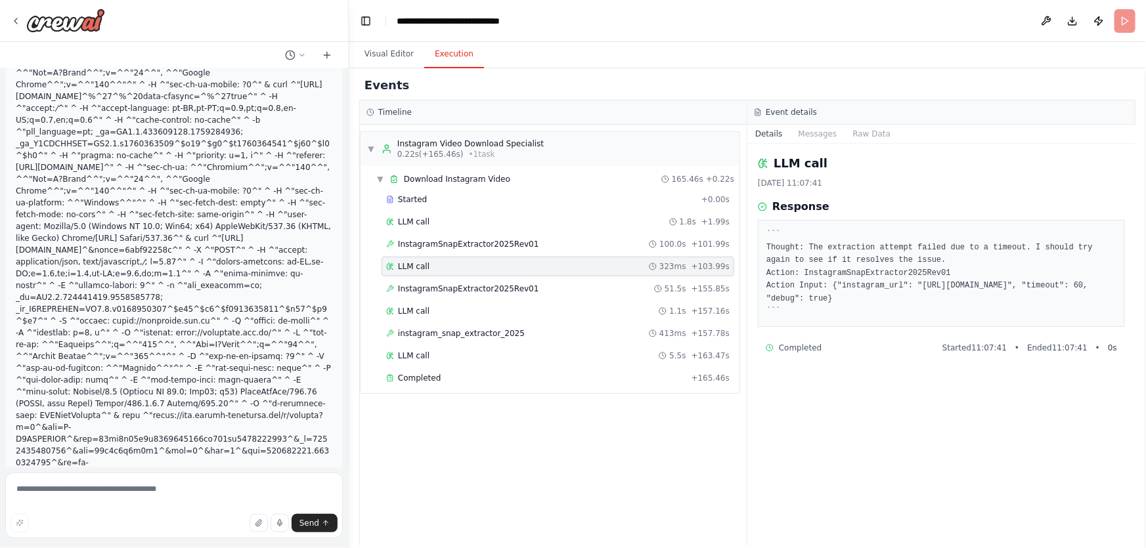
scroll to position [309510, 0]
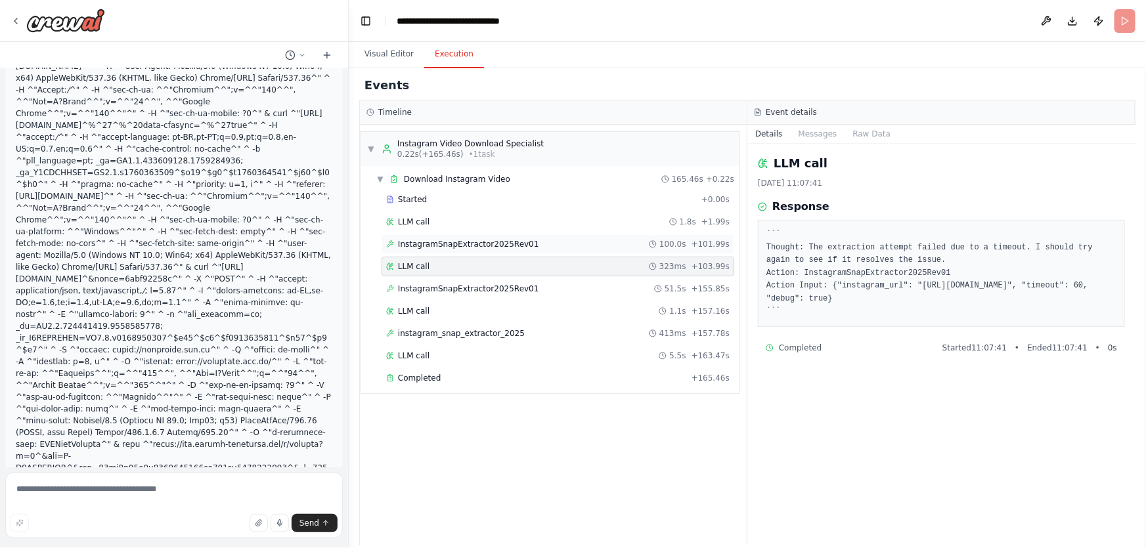
click at [415, 242] on span "InstagramSnapExtractor2025Rev01" at bounding box center [468, 244] width 141 height 11
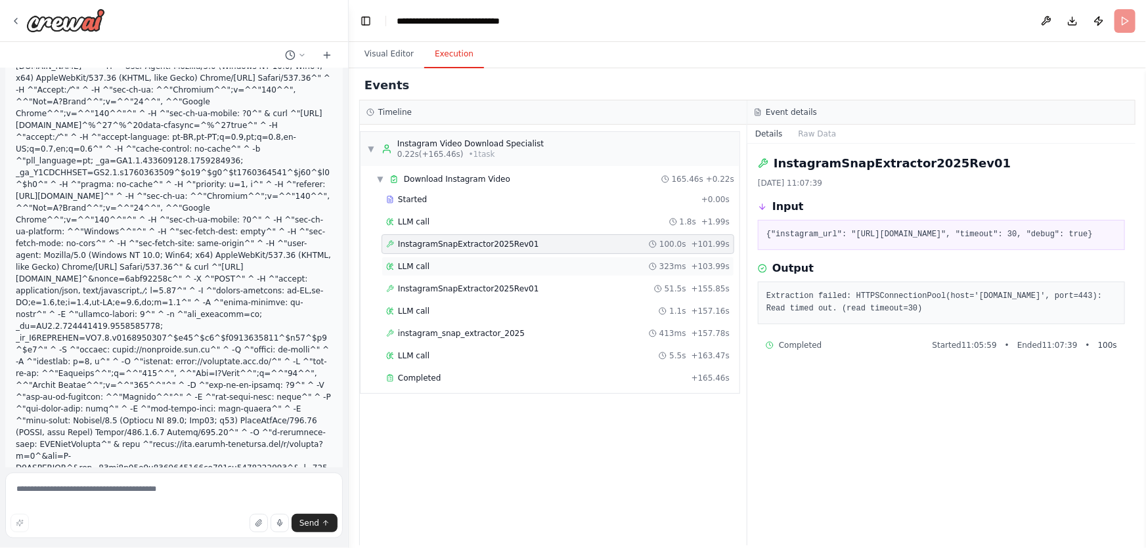
click at [422, 261] on span "LLM call" at bounding box center [414, 266] width 32 height 11
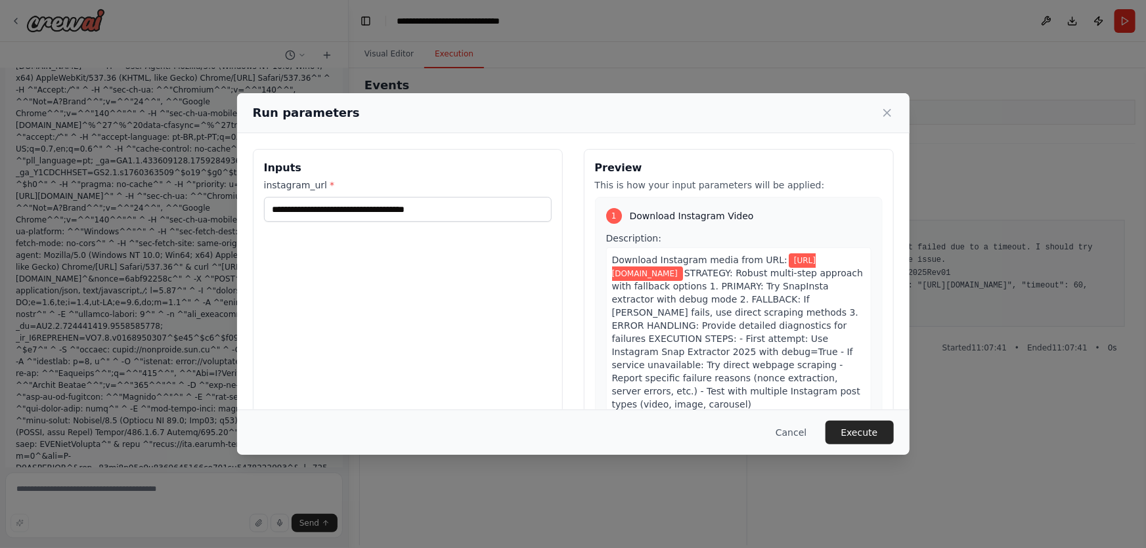
click at [445, 297] on div "**********" at bounding box center [408, 304] width 310 height 311
click at [853, 435] on button "Execute" at bounding box center [859, 433] width 68 height 24
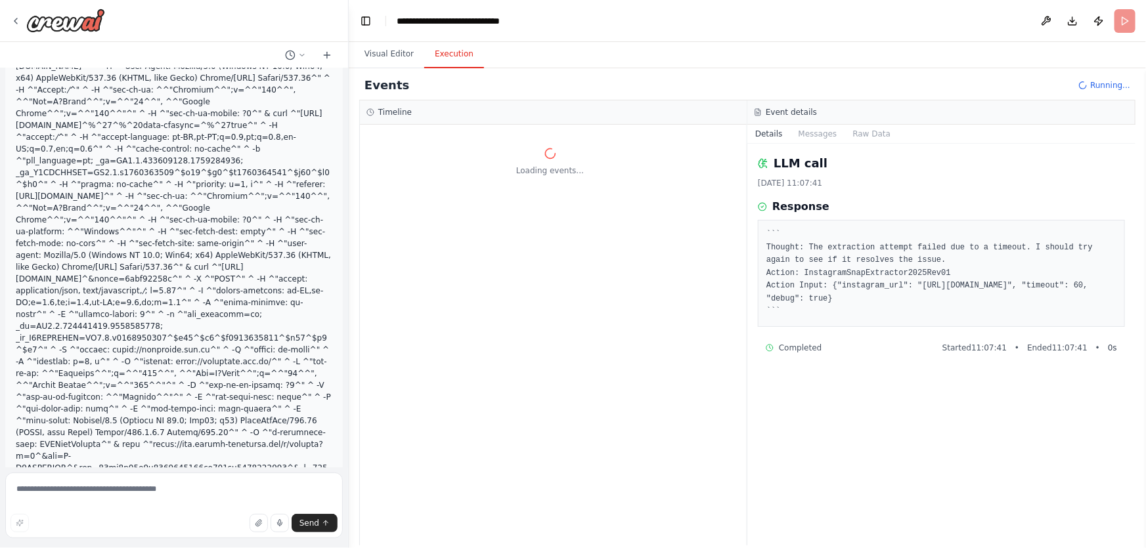
scroll to position [309629, 0]
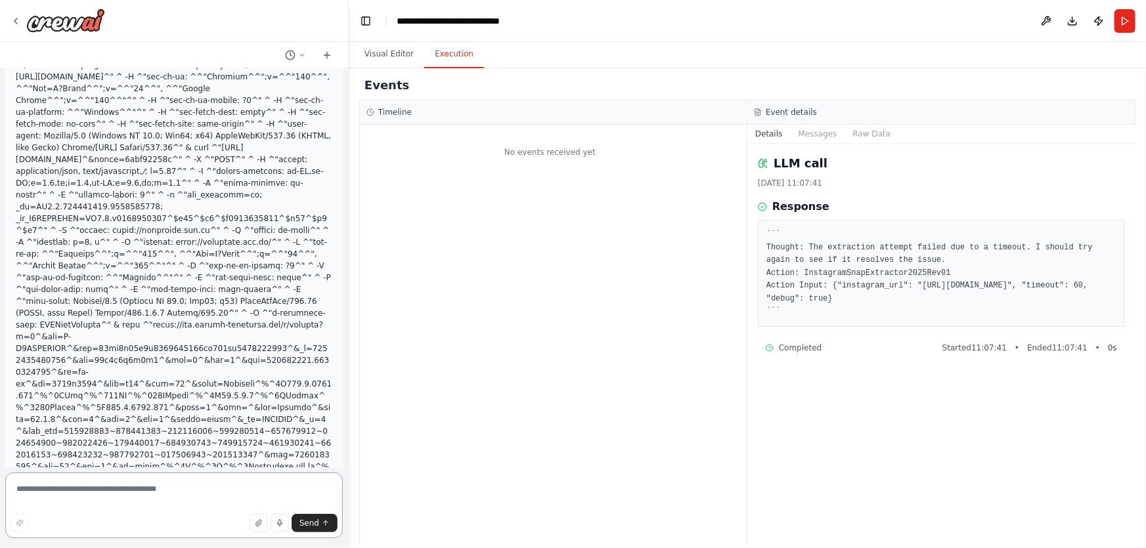
click at [205, 506] on textarea at bounding box center [174, 506] width 338 height 66
type textarea "**********"
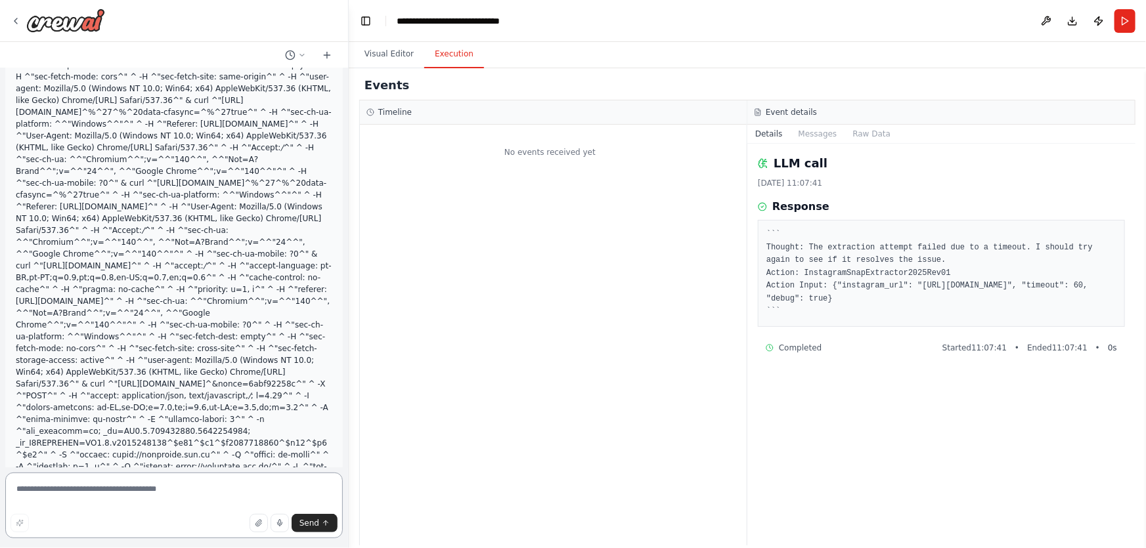
scroll to position [309931, 0]
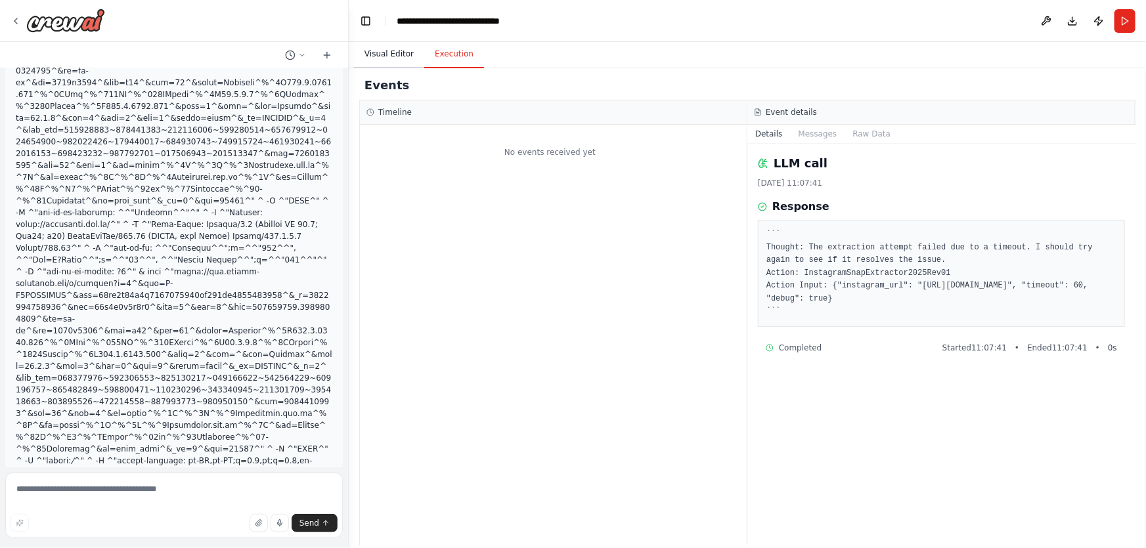
click at [382, 56] on button "Visual Editor" at bounding box center [389, 55] width 70 height 28
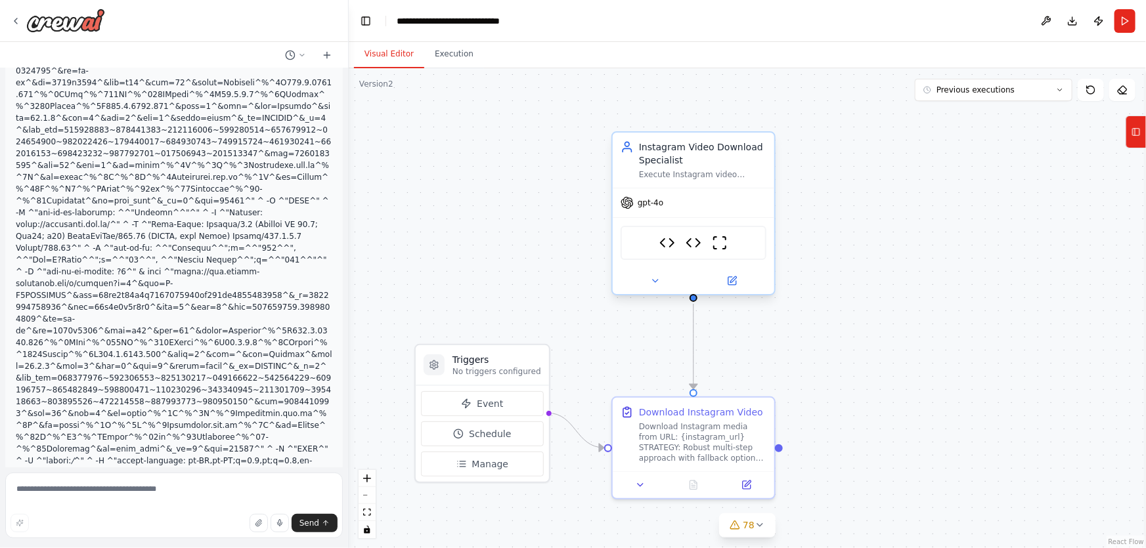
click at [703, 193] on div "gpt-4o" at bounding box center [694, 202] width 162 height 29
click at [730, 284] on icon at bounding box center [732, 281] width 8 height 8
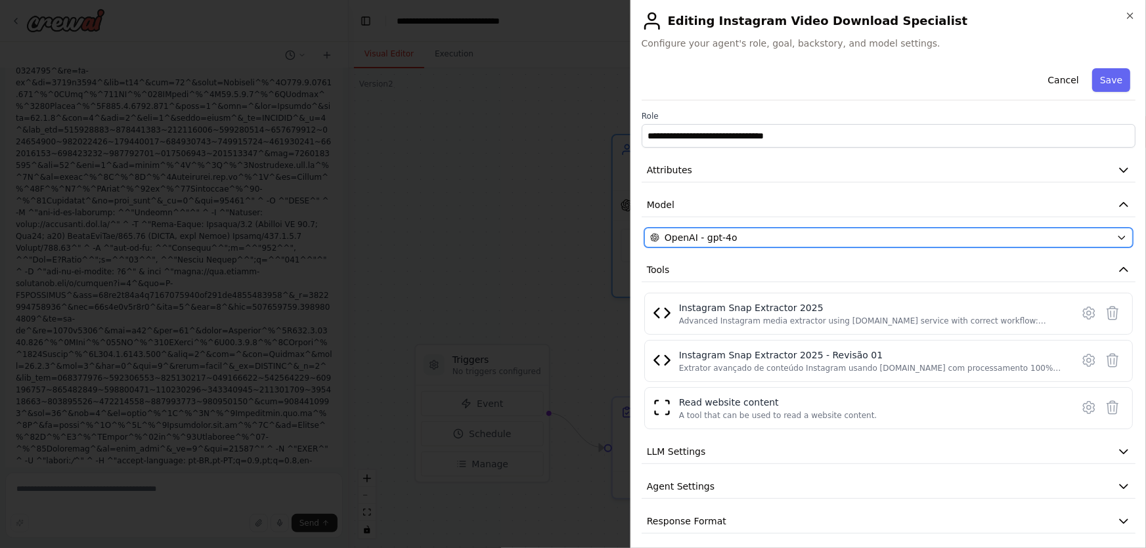
click at [739, 241] on div "OpenAI - gpt-4o" at bounding box center [880, 237] width 461 height 13
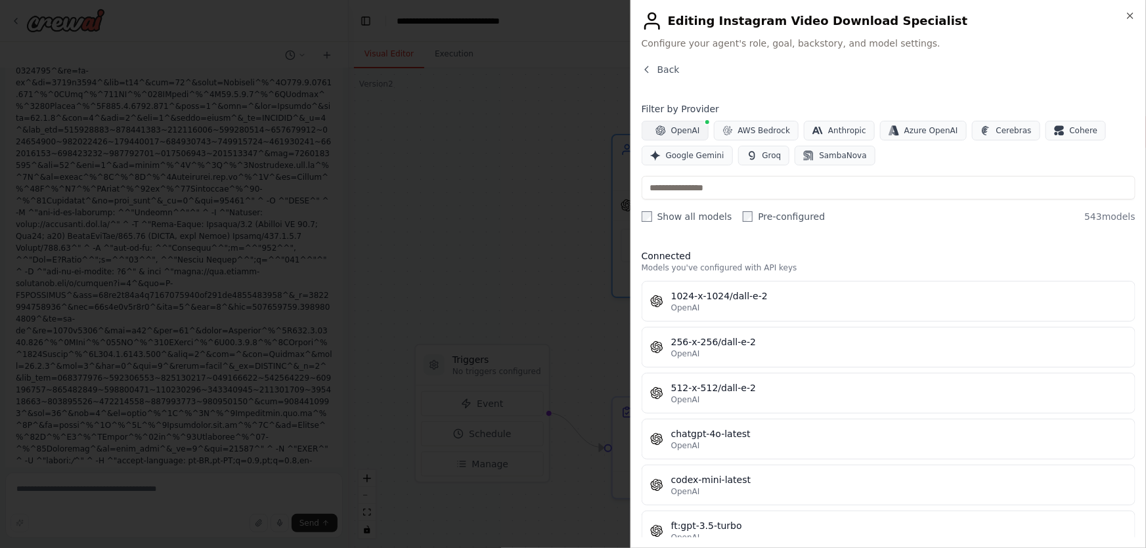
click at [693, 129] on span "OpenAI" at bounding box center [685, 130] width 29 height 11
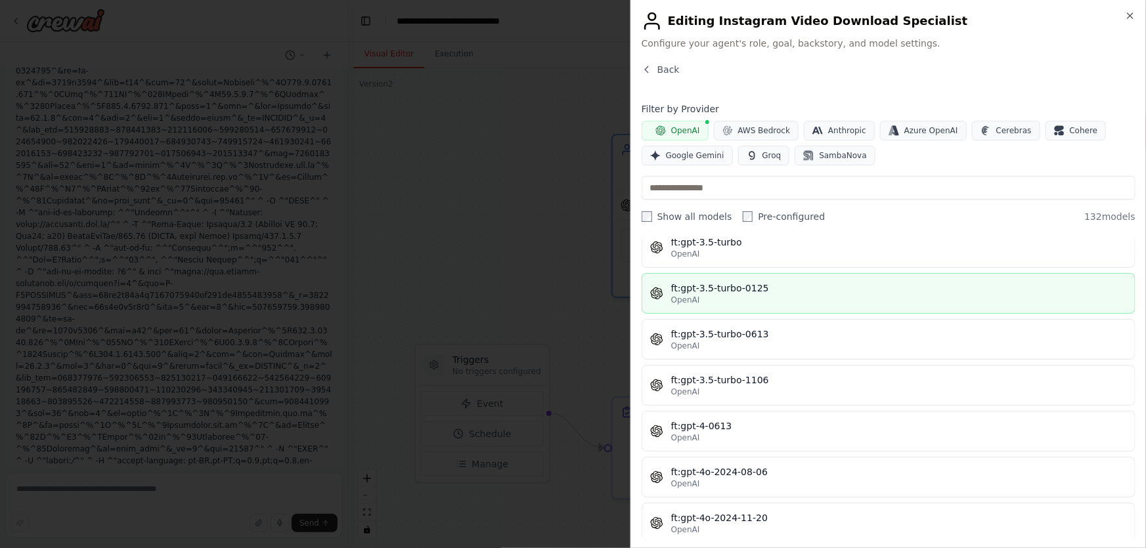
scroll to position [477, 0]
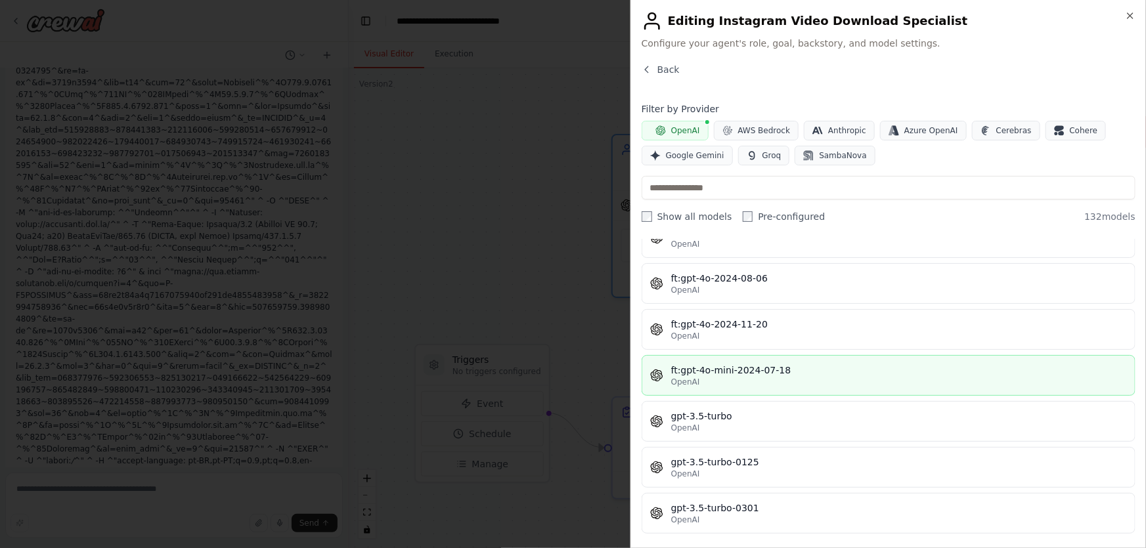
click at [806, 370] on div "ft:gpt-4o-mini-2024-07-18" at bounding box center [899, 370] width 456 height 13
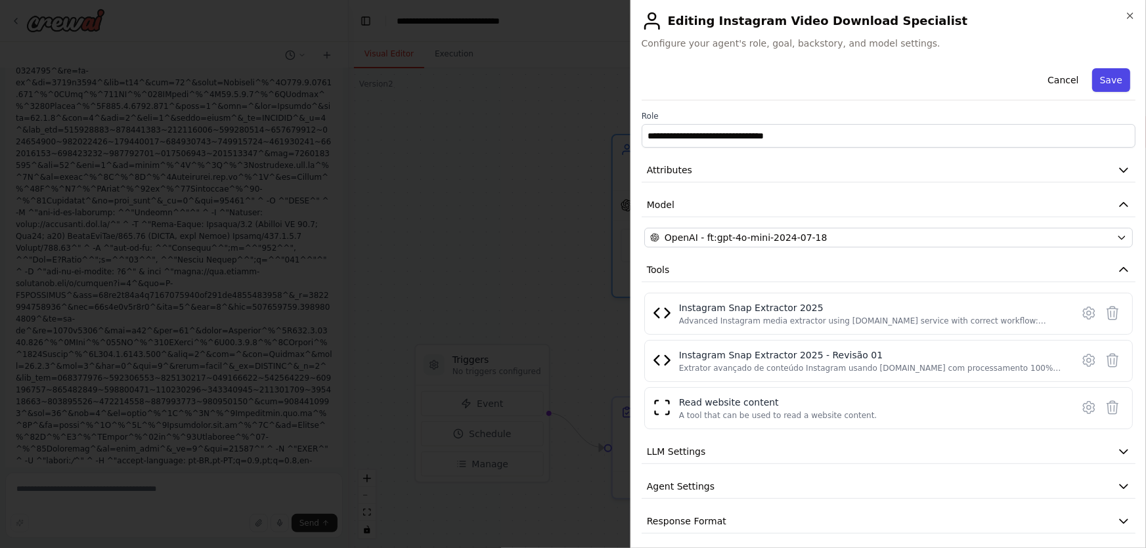
click at [1097, 85] on button "Save" at bounding box center [1111, 80] width 38 height 24
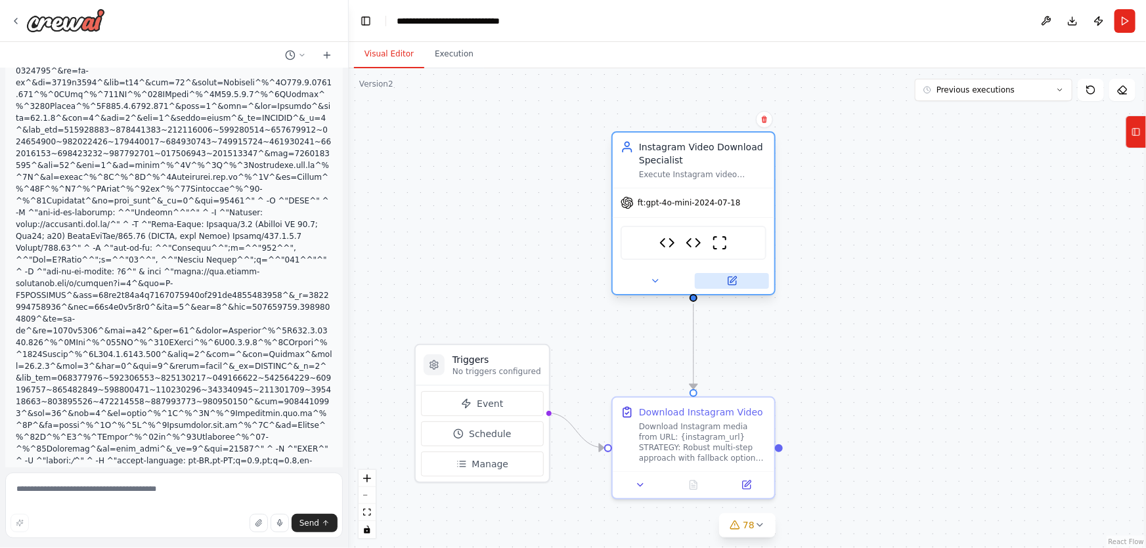
click at [735, 286] on button at bounding box center [732, 281] width 74 height 16
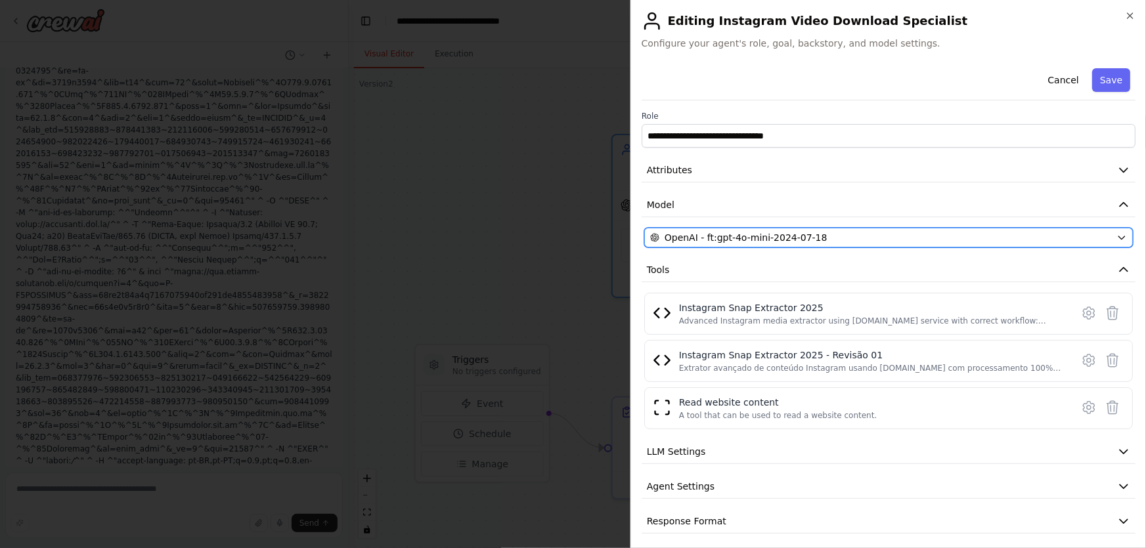
click at [757, 240] on span "OpenAI - ft:gpt-4o-mini-2024-07-18" at bounding box center [746, 237] width 163 height 13
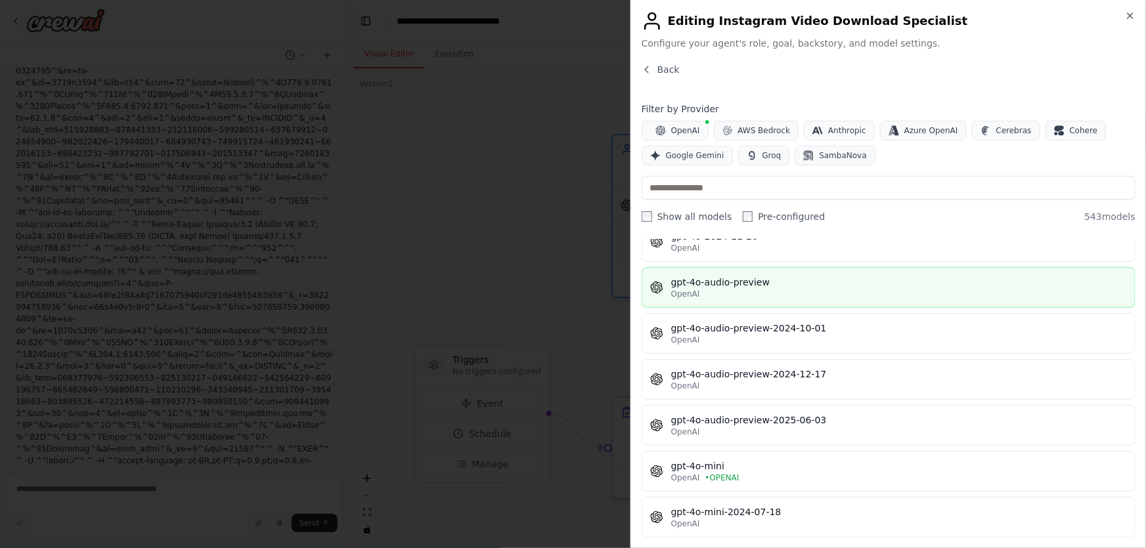
scroll to position [2090, 0]
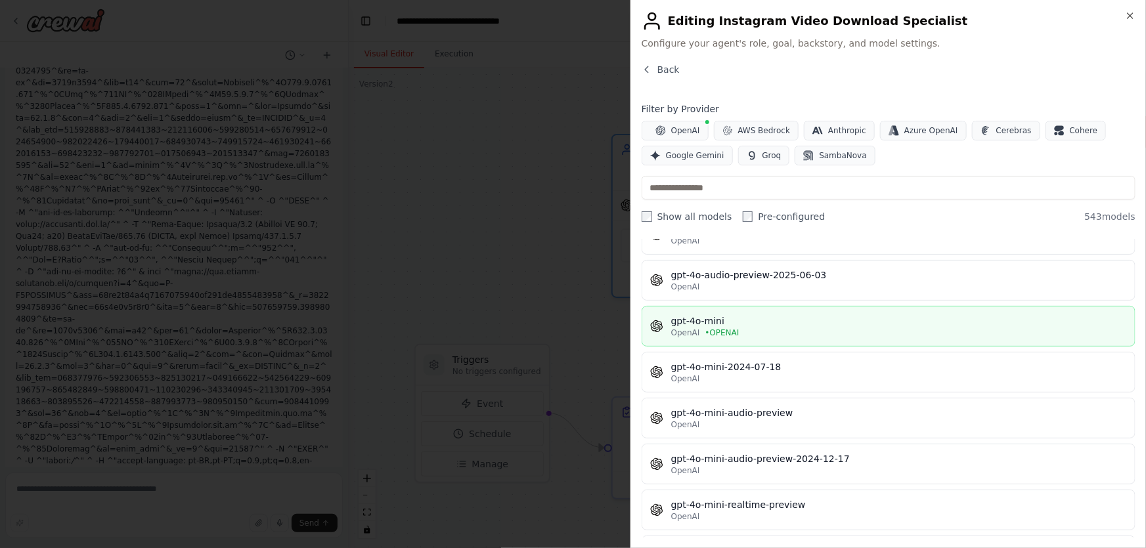
click at [777, 328] on div "OpenAI • OPENAI" at bounding box center [899, 333] width 456 height 11
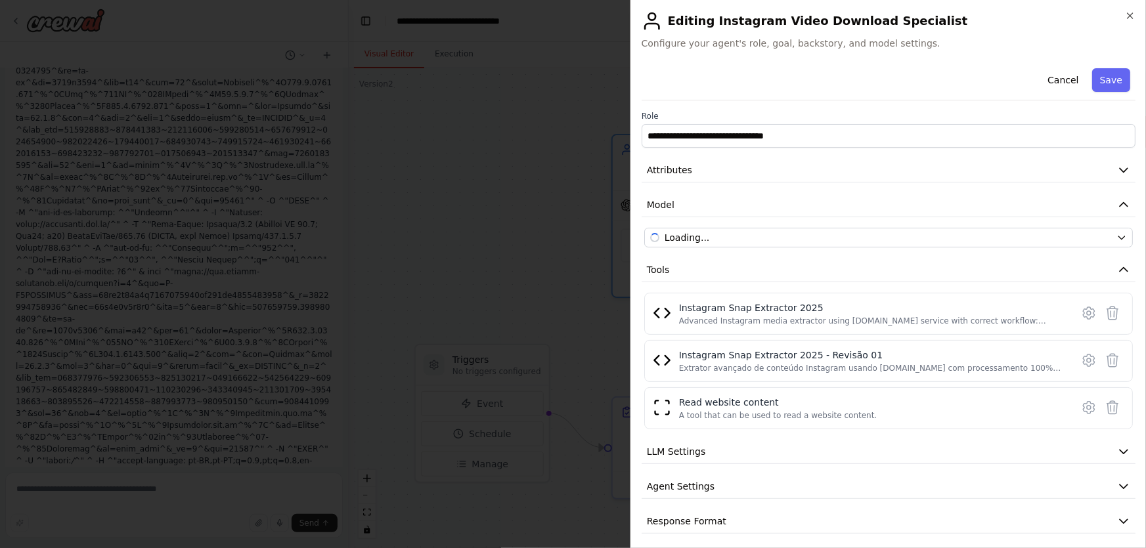
click at [777, 326] on div "Instagram Snap Extractor 2025 Advanced Instagram media extractor using [DOMAIN_…" at bounding box center [888, 314] width 489 height 42
click at [1093, 81] on button "Save" at bounding box center [1111, 80] width 38 height 24
